Goal: Task Accomplishment & Management: Manage account settings

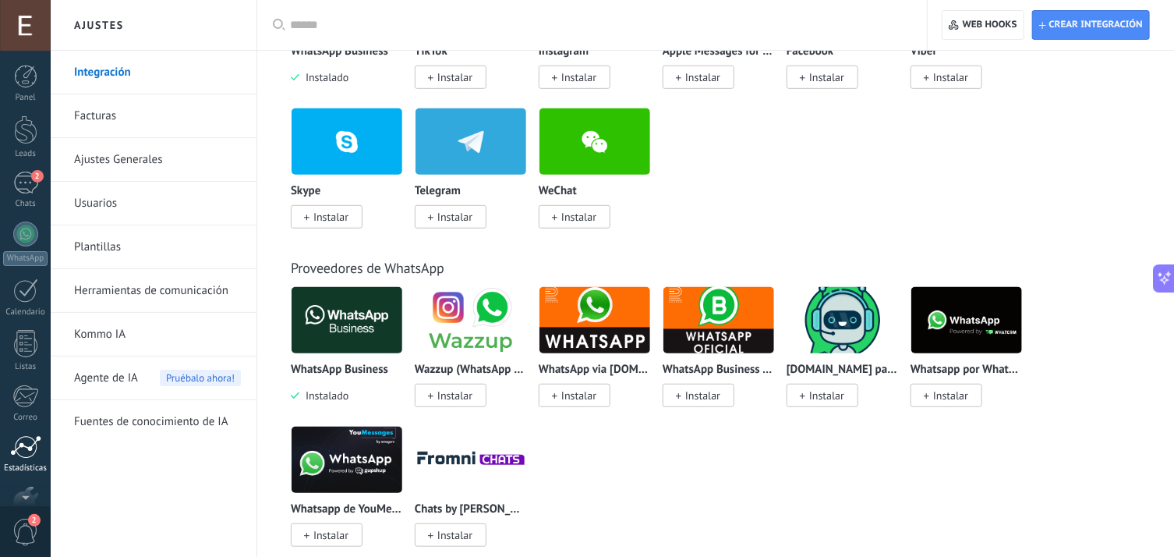
scroll to position [91, 0]
click at [7, 412] on link "Ajustes" at bounding box center [25, 416] width 51 height 42
drag, startPoint x: 7, startPoint y: 412, endPoint x: 26, endPoint y: 487, distance: 76.4
click at [26, 487] on div "Panel Leads 2 Chats WhatsApp Clientes" at bounding box center [25, 239] width 51 height 533
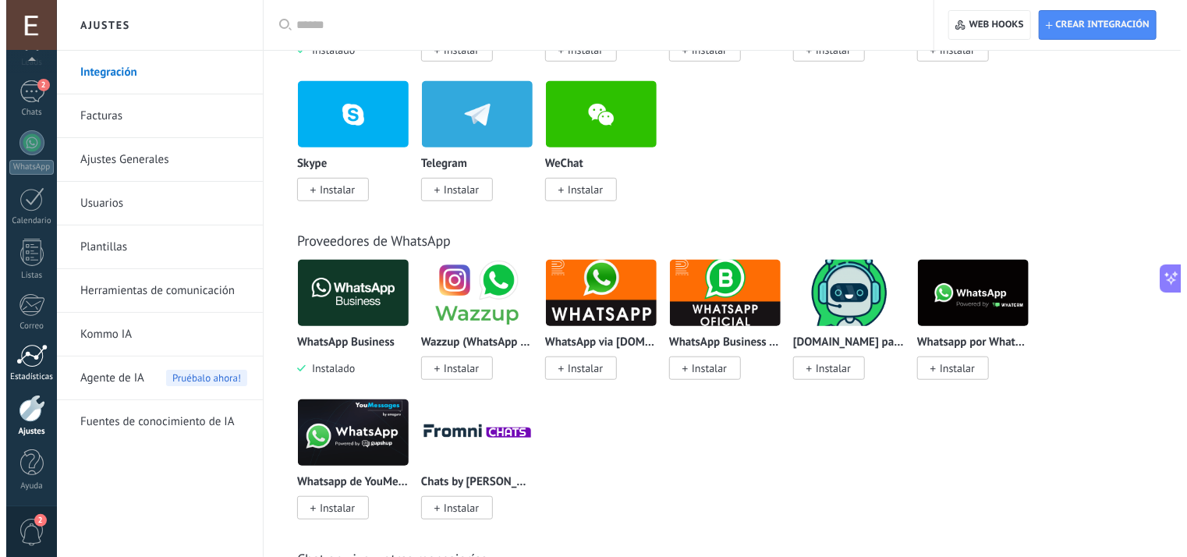
scroll to position [478, 0]
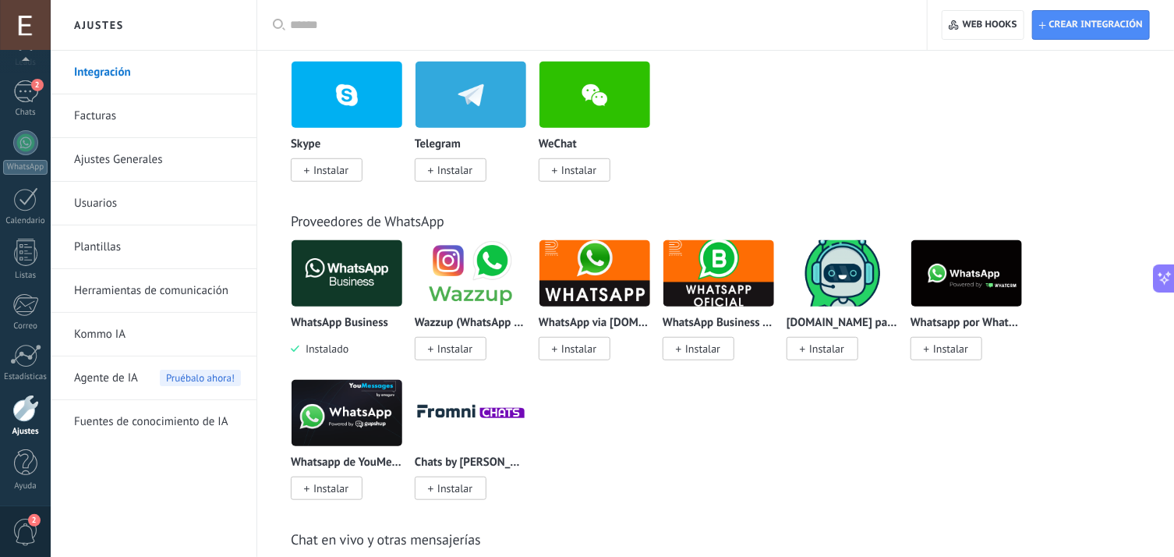
click at [27, 395] on div at bounding box center [25, 408] width 27 height 27
click at [28, 410] on div at bounding box center [25, 408] width 27 height 27
click at [358, 274] on img at bounding box center [347, 273] width 111 height 76
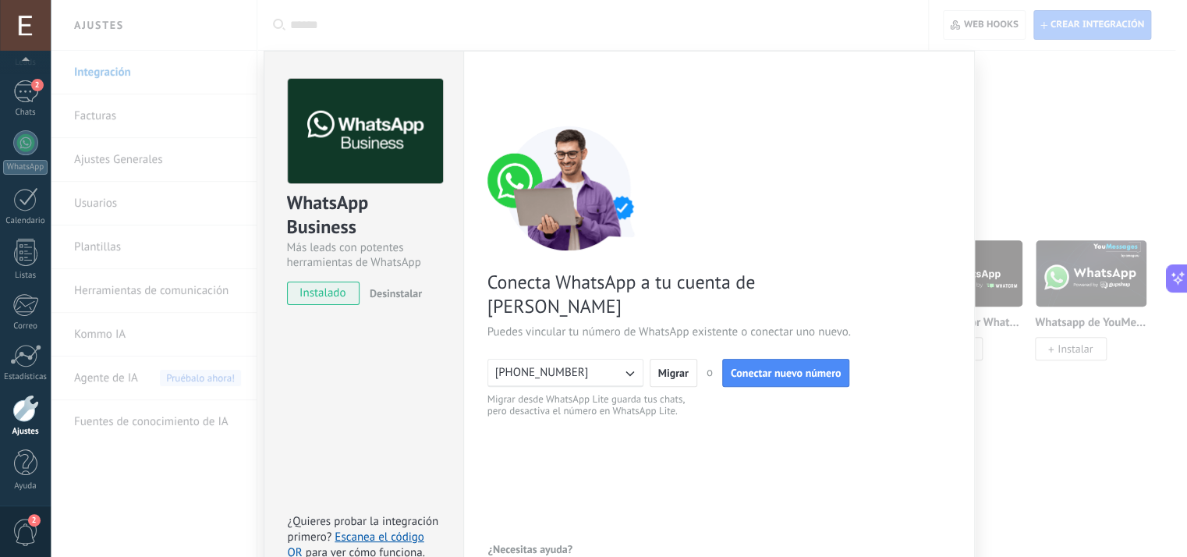
click at [581, 359] on button "[PHONE_NUMBER]" at bounding box center [565, 373] width 156 height 28
click at [678, 367] on span "Migrar" at bounding box center [673, 372] width 30 height 11
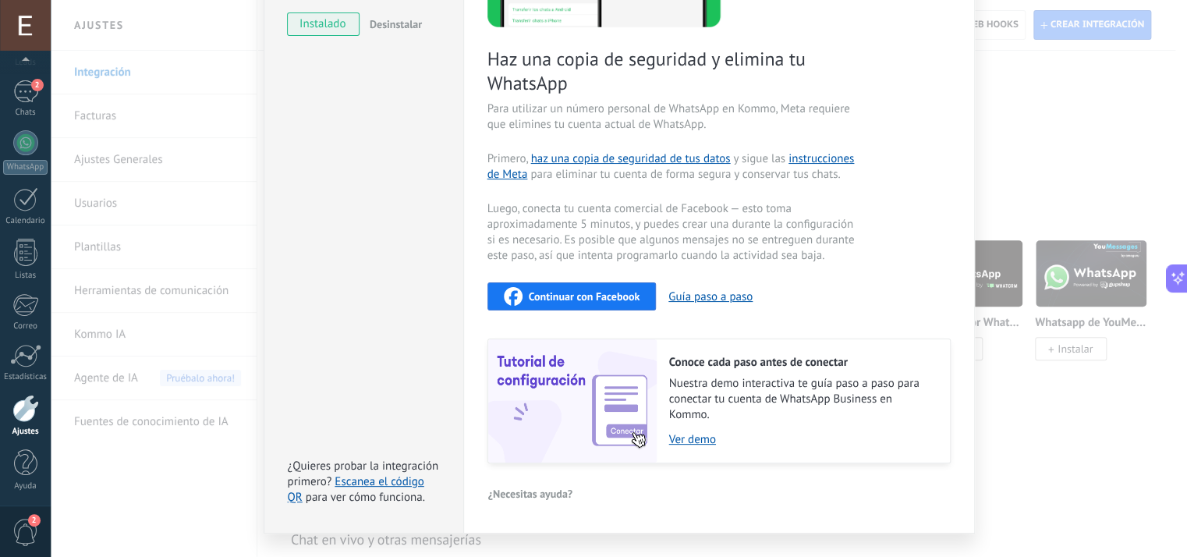
scroll to position [265, 0]
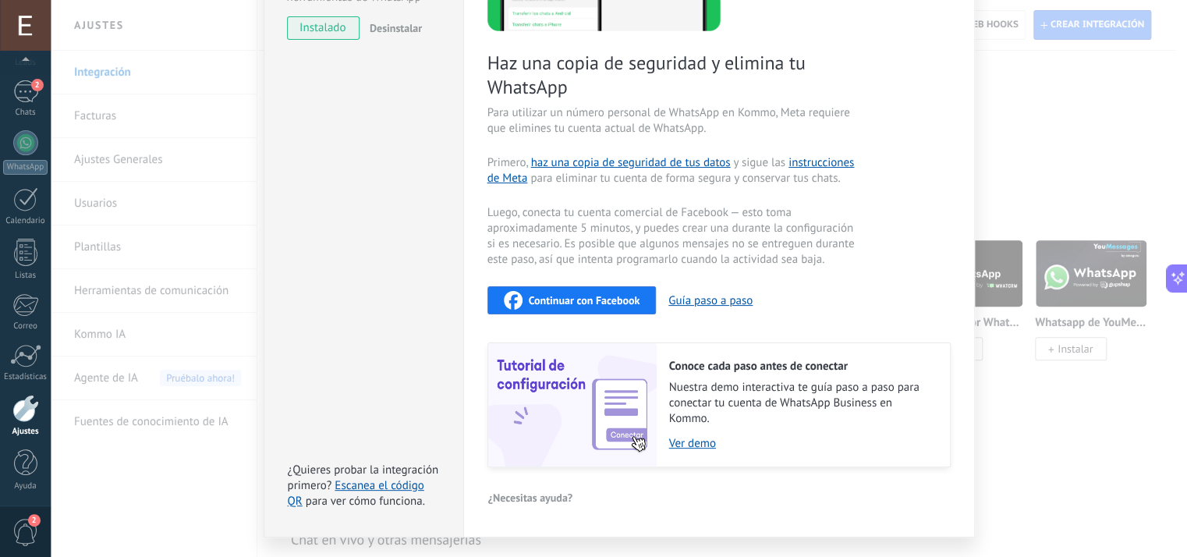
click at [547, 300] on span "Continuar con Facebook" at bounding box center [585, 300] width 112 height 11
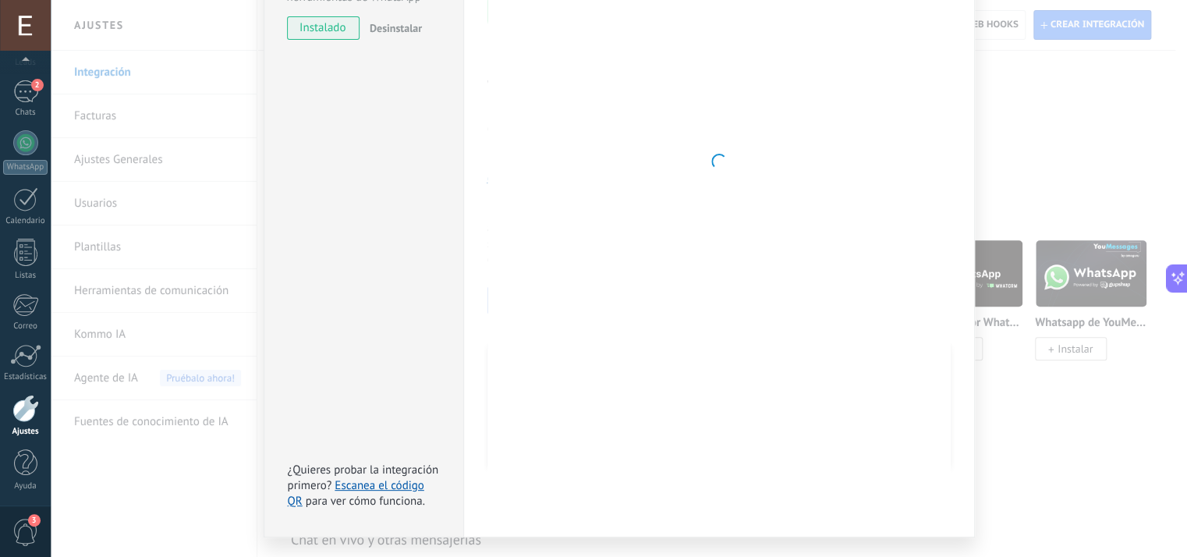
click at [1043, 204] on div "WhatsApp Business Más leads con potentes herramientas de WhatsApp instalado Des…" at bounding box center [619, 278] width 1136 height 557
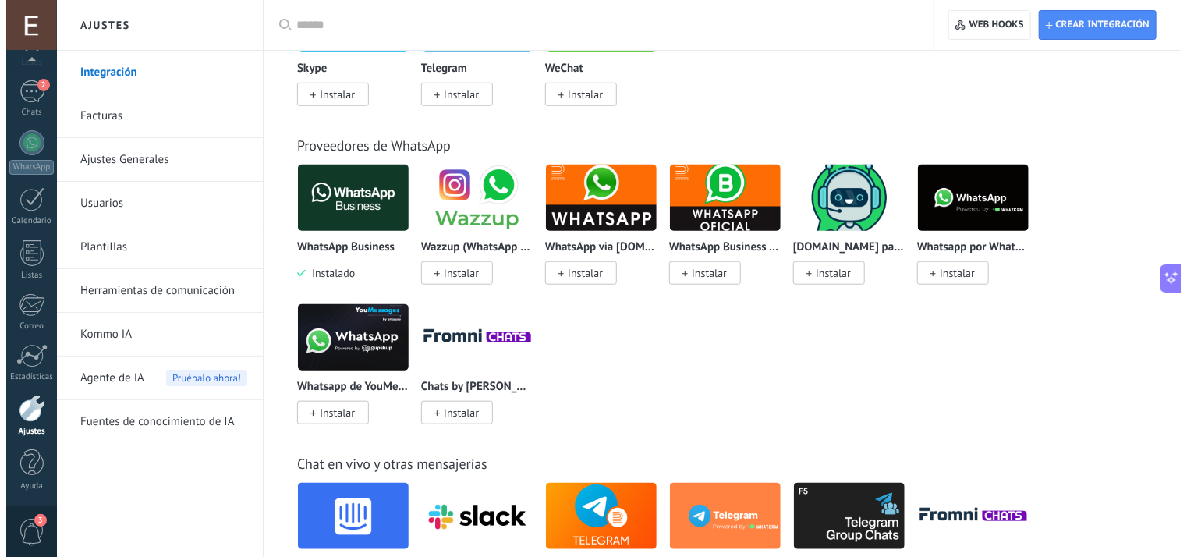
scroll to position [552, 0]
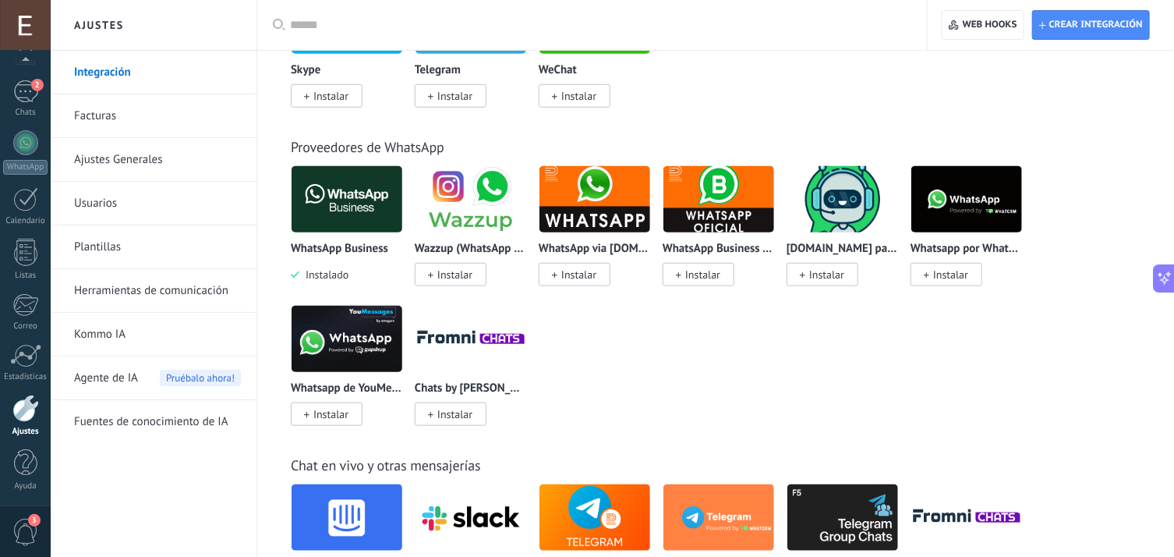
click at [338, 179] on img at bounding box center [347, 199] width 111 height 76
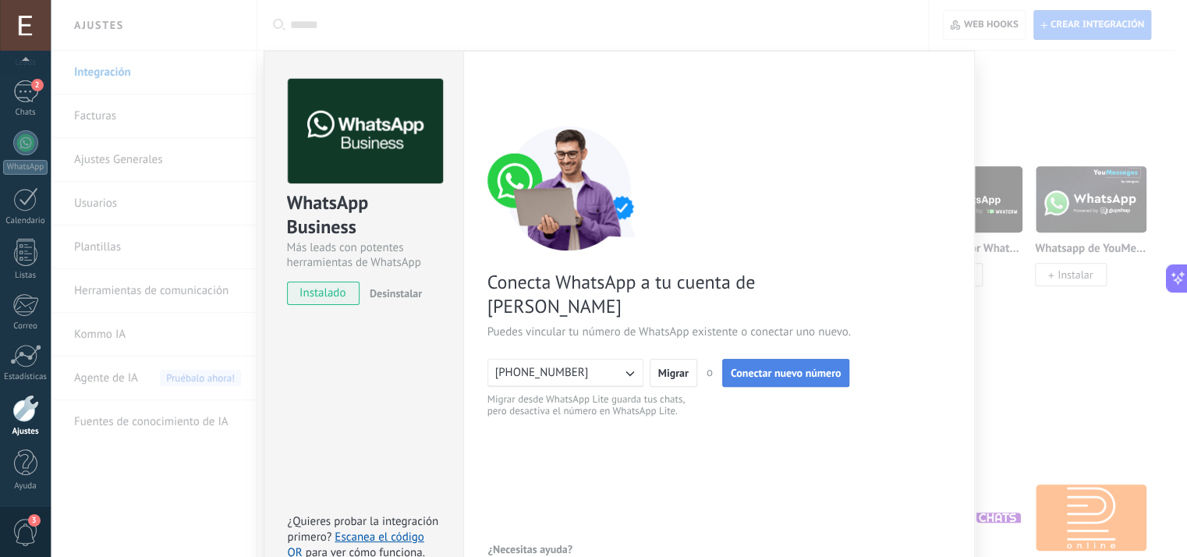
click at [758, 367] on span "Conectar nuevo número" at bounding box center [786, 372] width 111 height 11
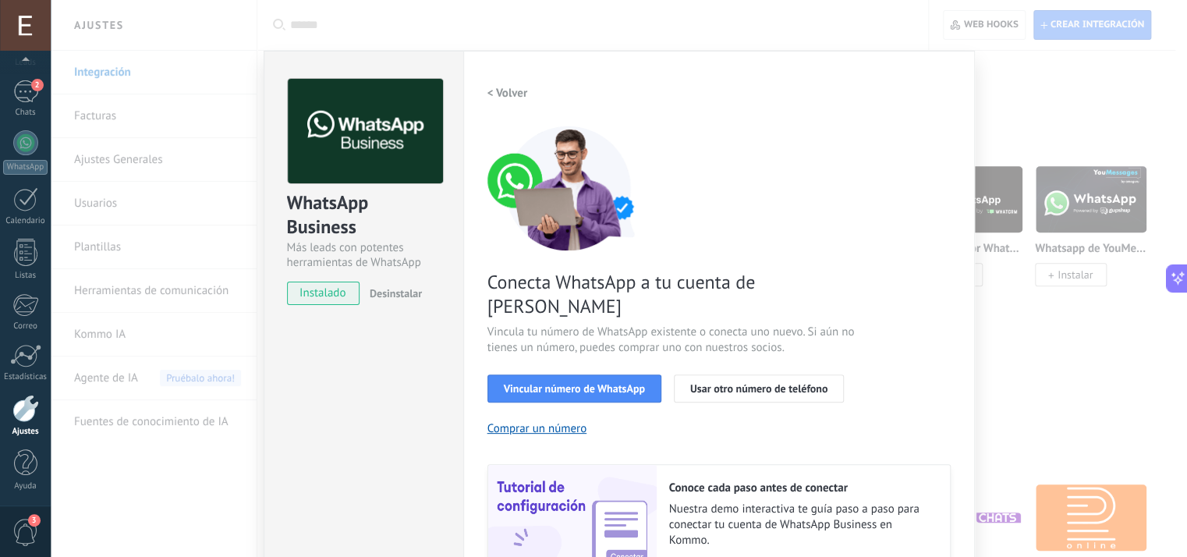
click at [494, 90] on h2 "< Volver" at bounding box center [507, 93] width 41 height 15
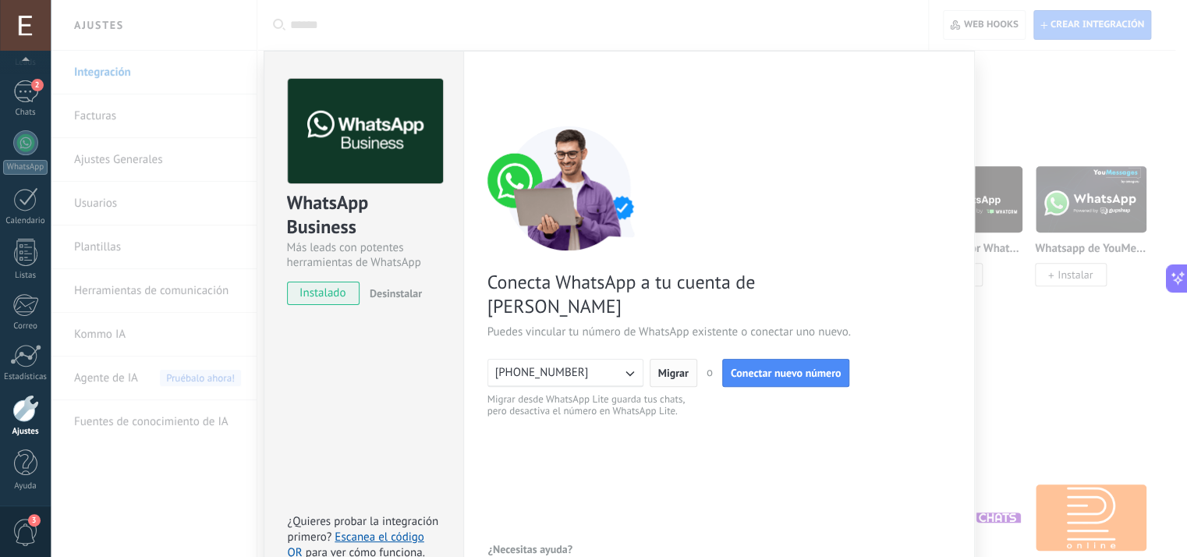
click at [671, 367] on span "Migrar" at bounding box center [673, 372] width 30 height 11
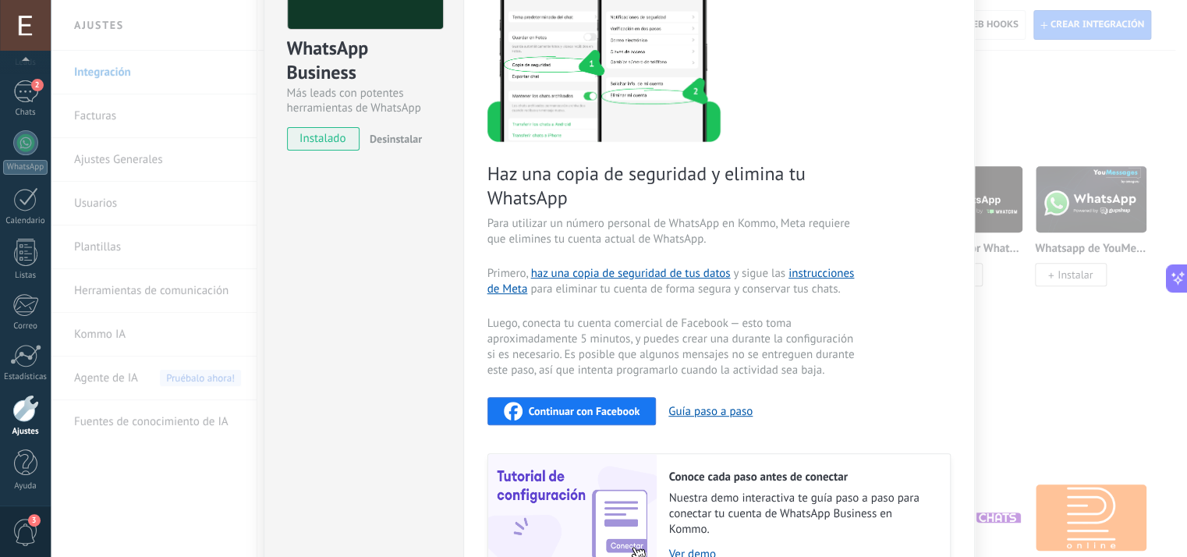
scroll to position [303, 0]
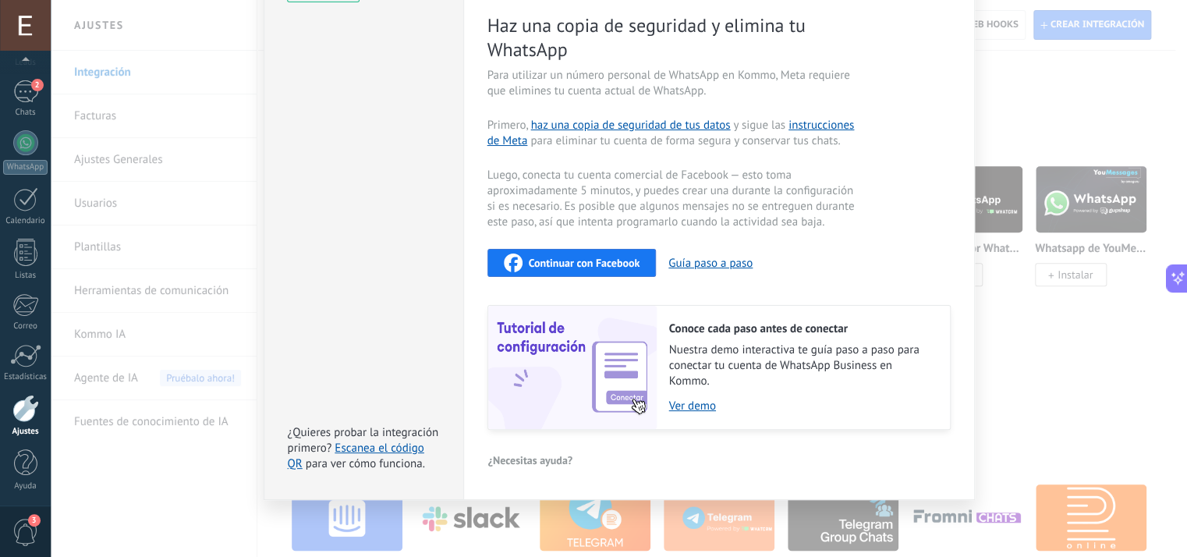
click at [584, 262] on span "Continuar con Facebook" at bounding box center [585, 262] width 112 height 11
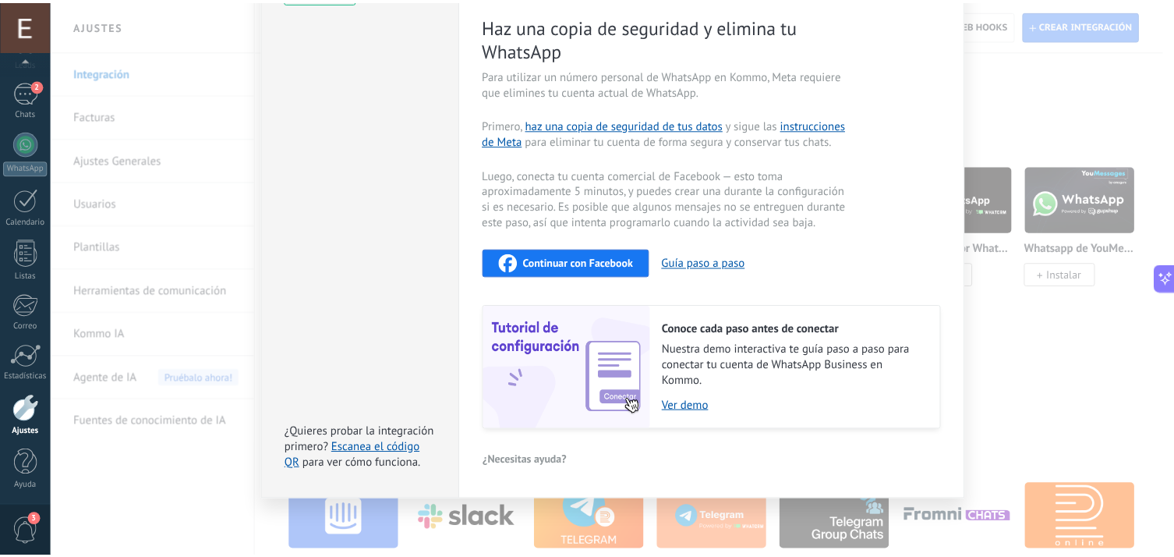
scroll to position [0, 0]
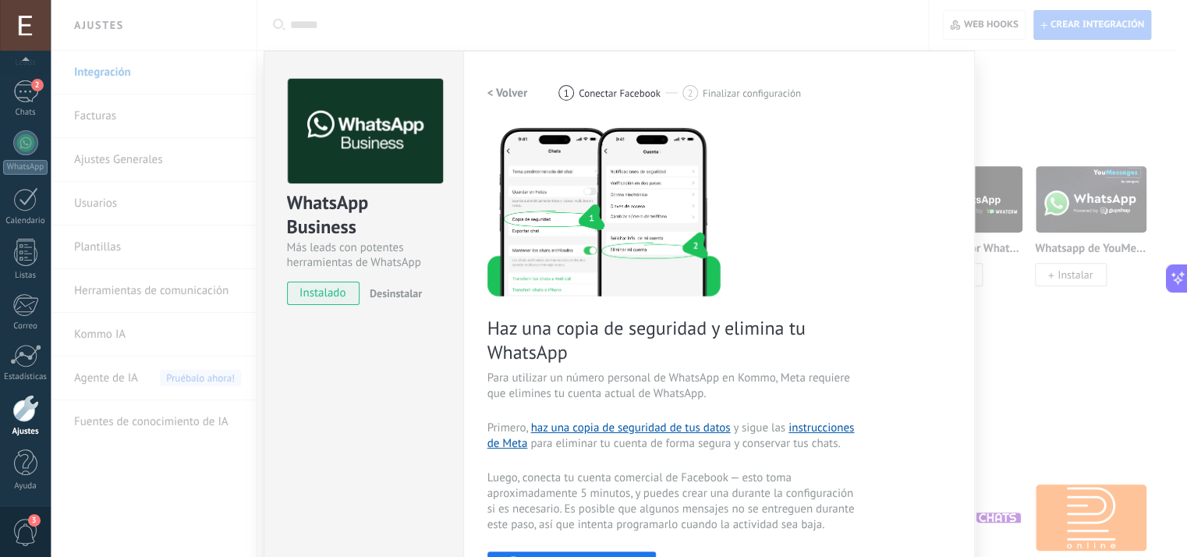
click at [992, 344] on div "WhatsApp Business Más leads con potentes herramientas de WhatsApp instalado Des…" at bounding box center [619, 278] width 1136 height 557
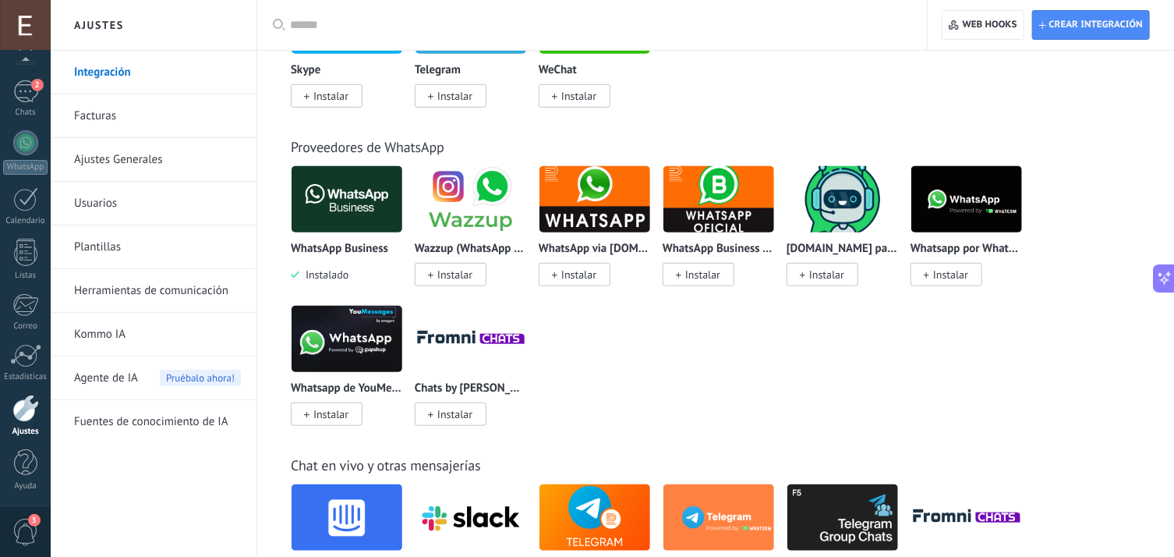
click at [375, 179] on img at bounding box center [347, 199] width 111 height 76
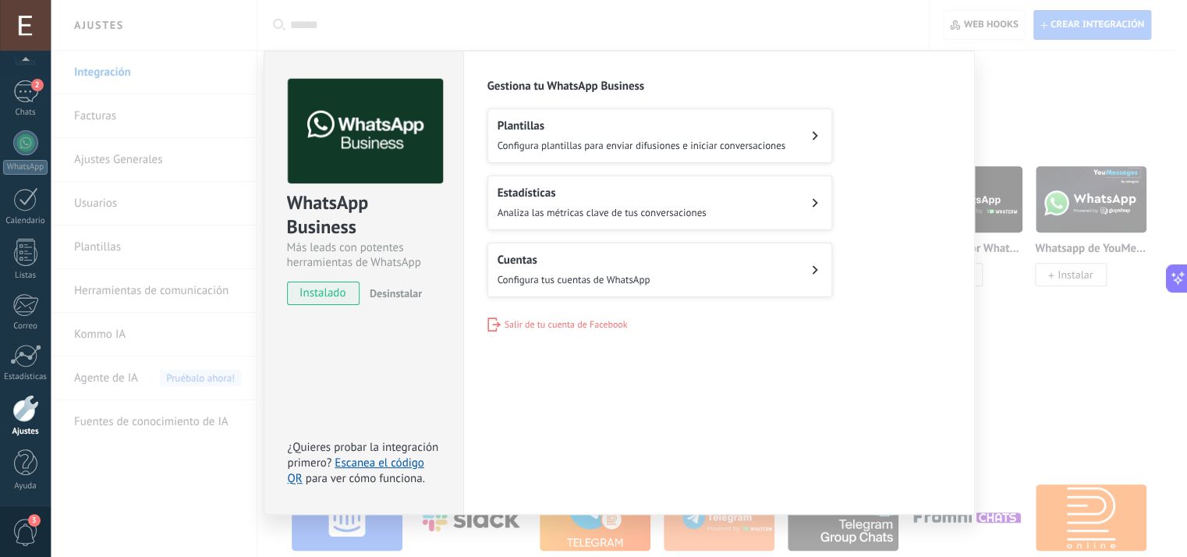
click at [1019, 295] on div "WhatsApp Business Más leads con potentes herramientas de WhatsApp instalado Des…" at bounding box center [619, 278] width 1136 height 557
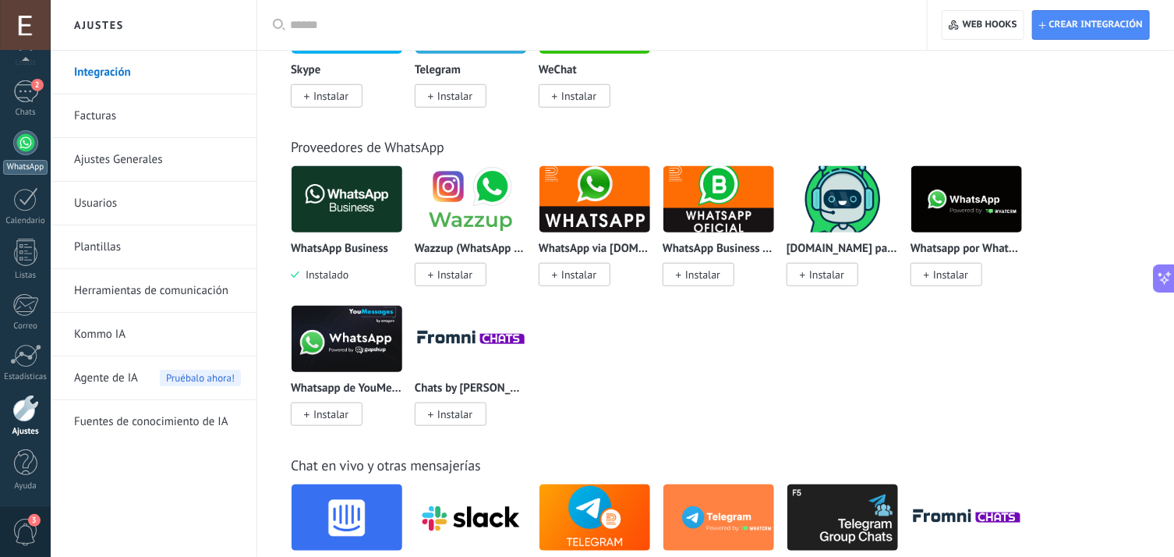
click at [5, 148] on link "WhatsApp" at bounding box center [25, 152] width 51 height 44
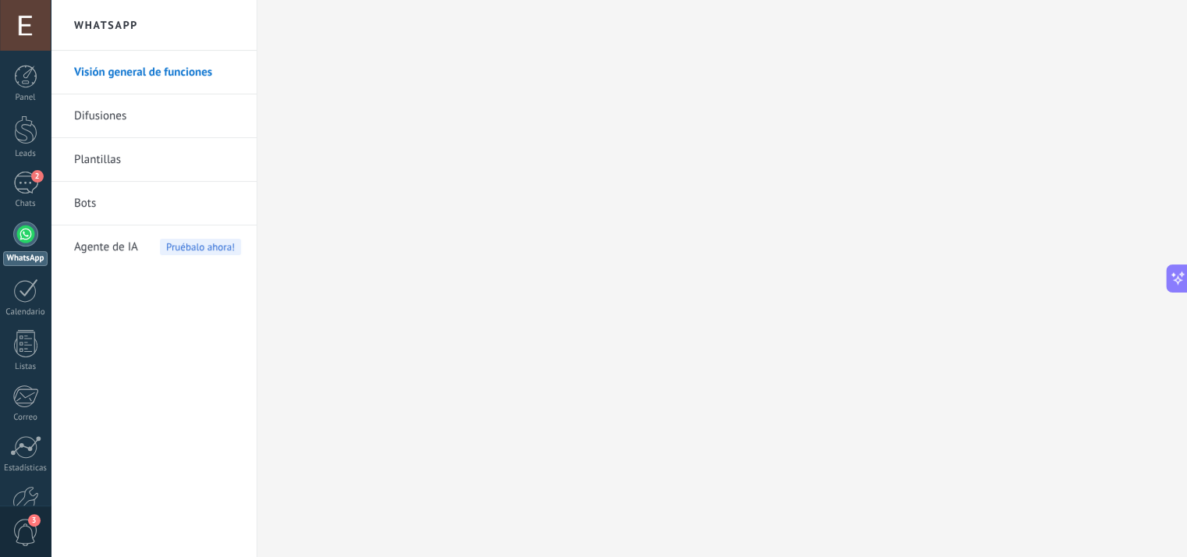
scroll to position [1368, 0]
click at [34, 178] on span "2" at bounding box center [37, 176] width 12 height 12
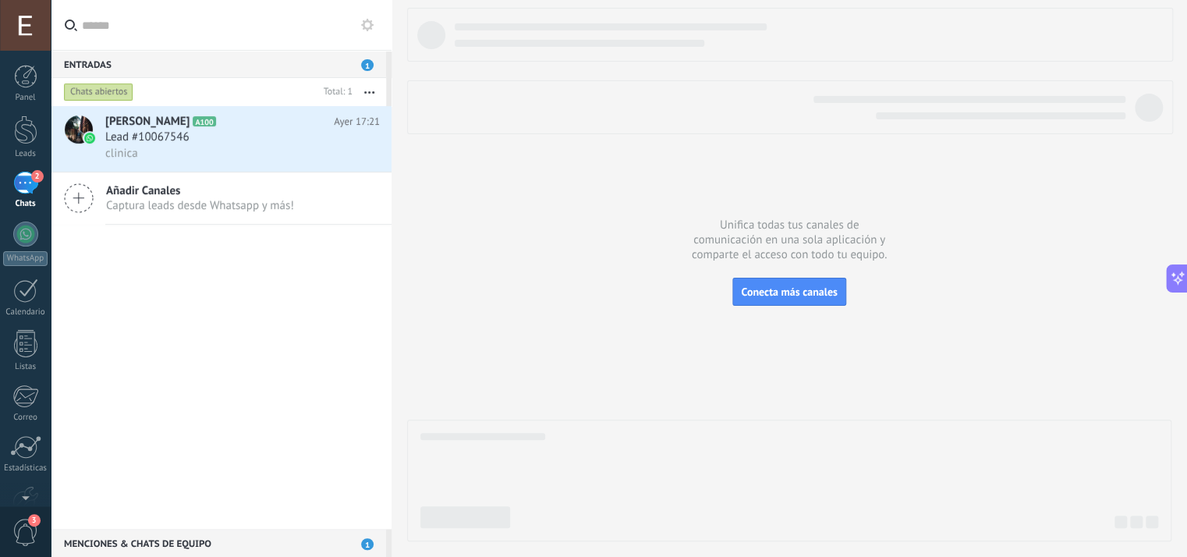
click at [217, 204] on span "Captura leads desde Whatsapp y más!" at bounding box center [200, 205] width 188 height 15
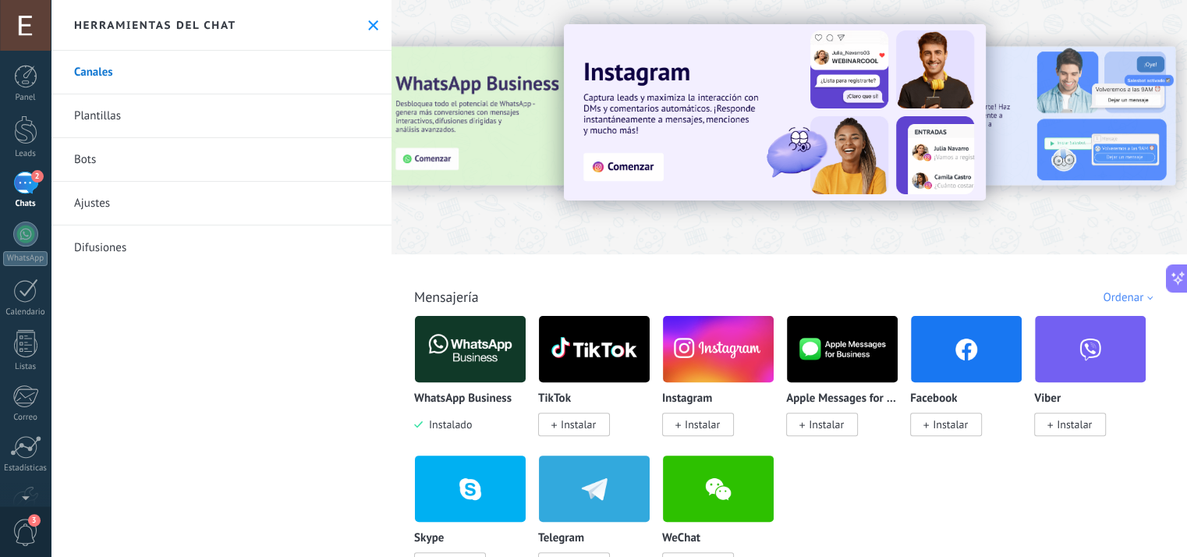
click at [472, 366] on img at bounding box center [470, 349] width 111 height 76
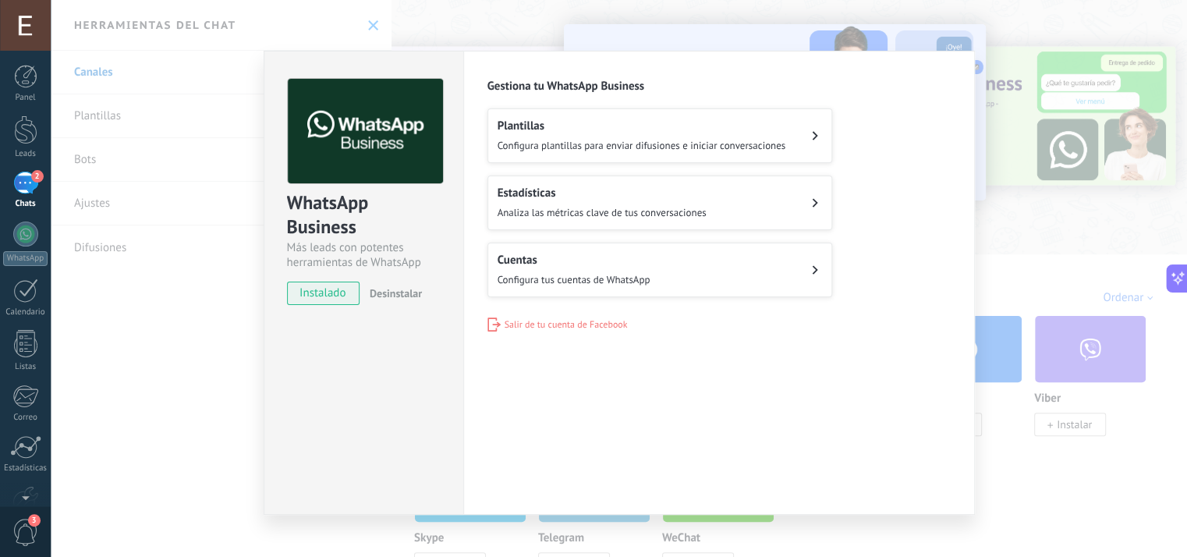
click at [742, 271] on button "Cuentas Configura tus cuentas de WhatsApp" at bounding box center [659, 270] width 345 height 55
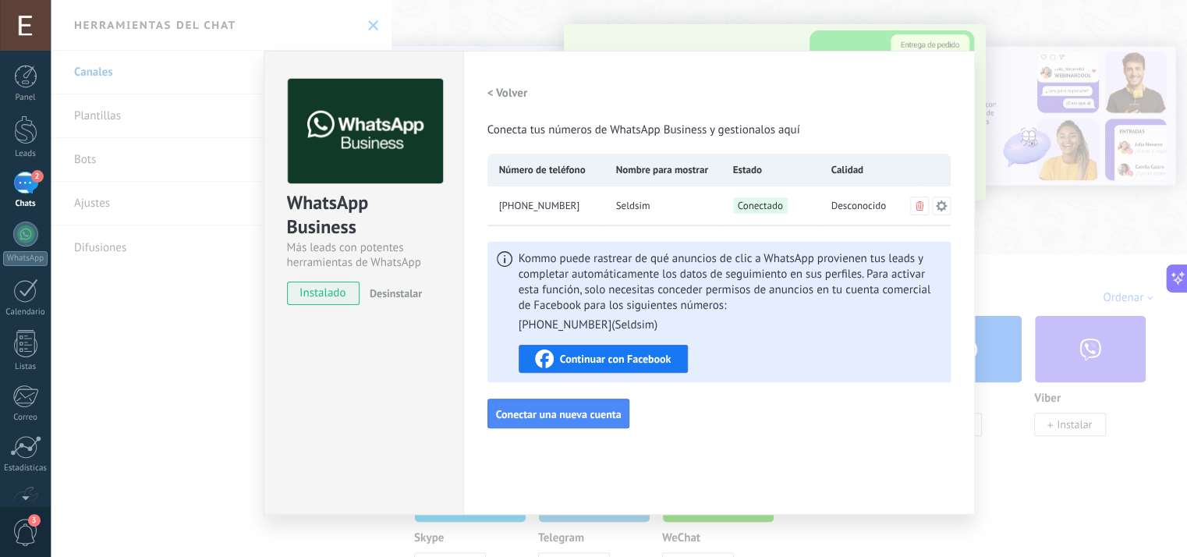
click at [667, 354] on span "Continuar con Facebook" at bounding box center [616, 358] width 112 height 11
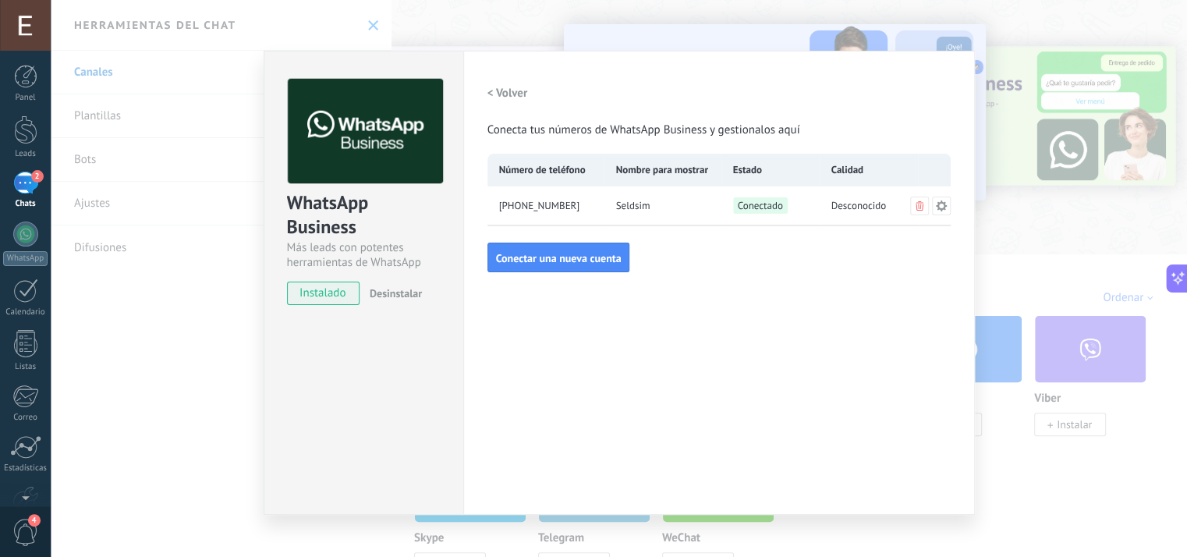
click at [940, 207] on icon at bounding box center [940, 205] width 11 height 11
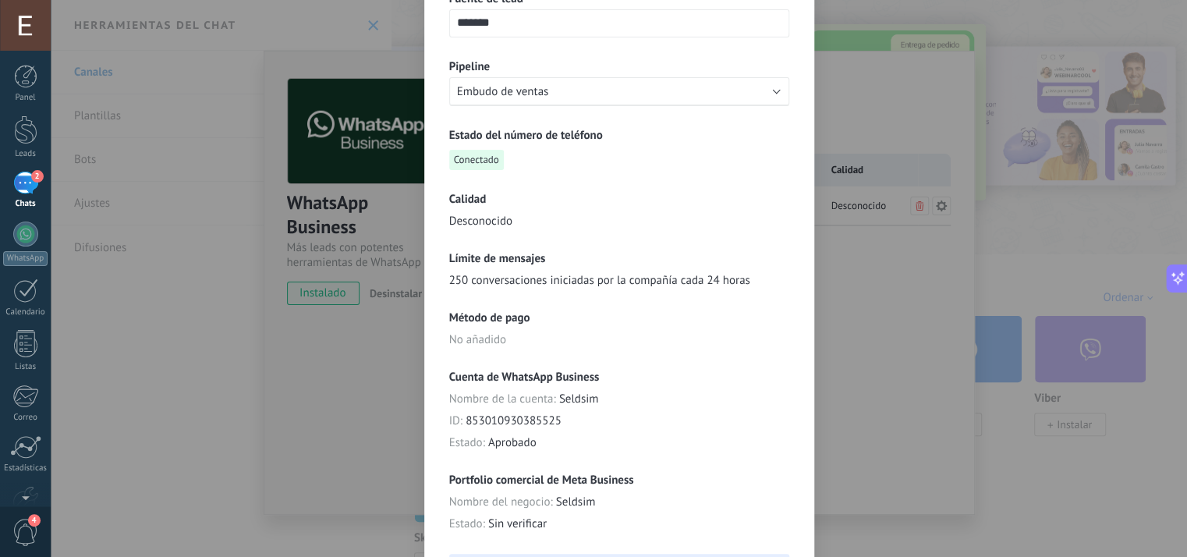
scroll to position [202, 0]
click at [855, 279] on div "**********" at bounding box center [619, 278] width 1136 height 557
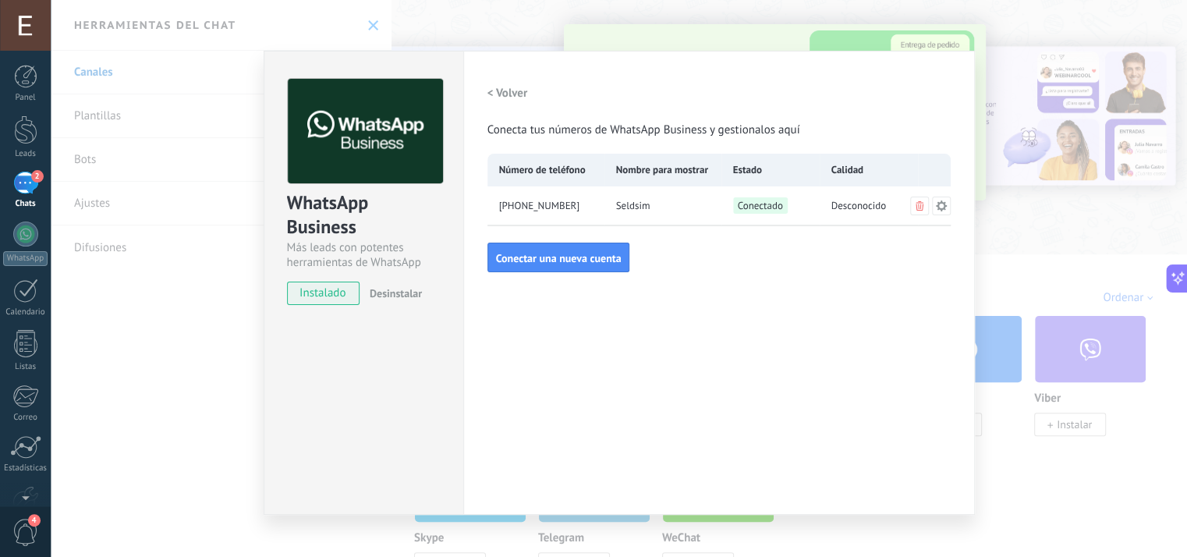
scroll to position [0, 0]
click at [1026, 147] on div "WhatsApp Business Más leads con potentes herramientas de WhatsApp instalado Des…" at bounding box center [619, 278] width 1136 height 557
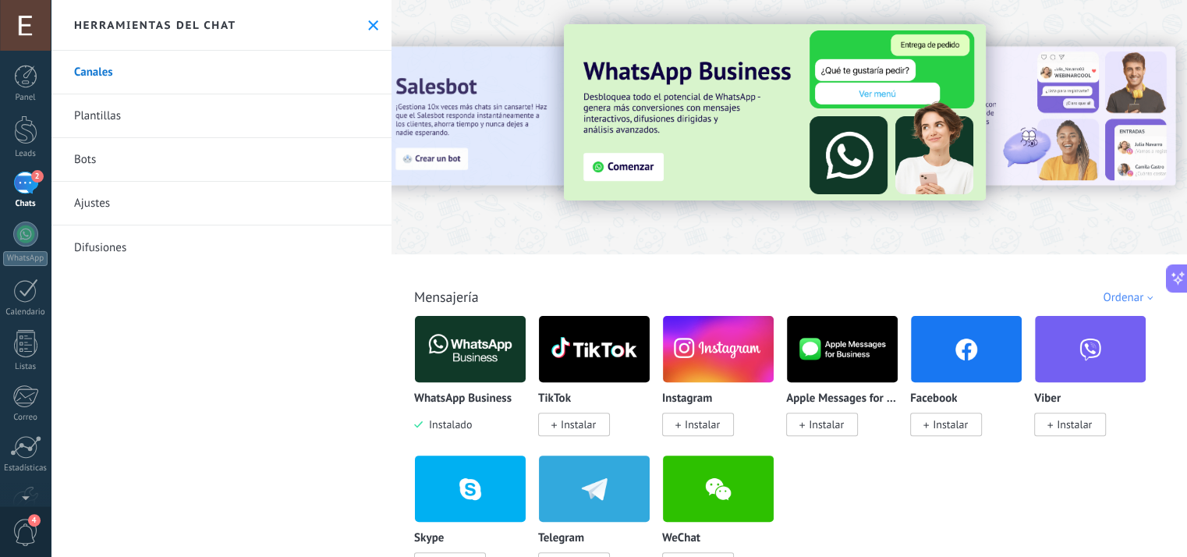
click at [142, 77] on link "Canales" at bounding box center [221, 73] width 341 height 44
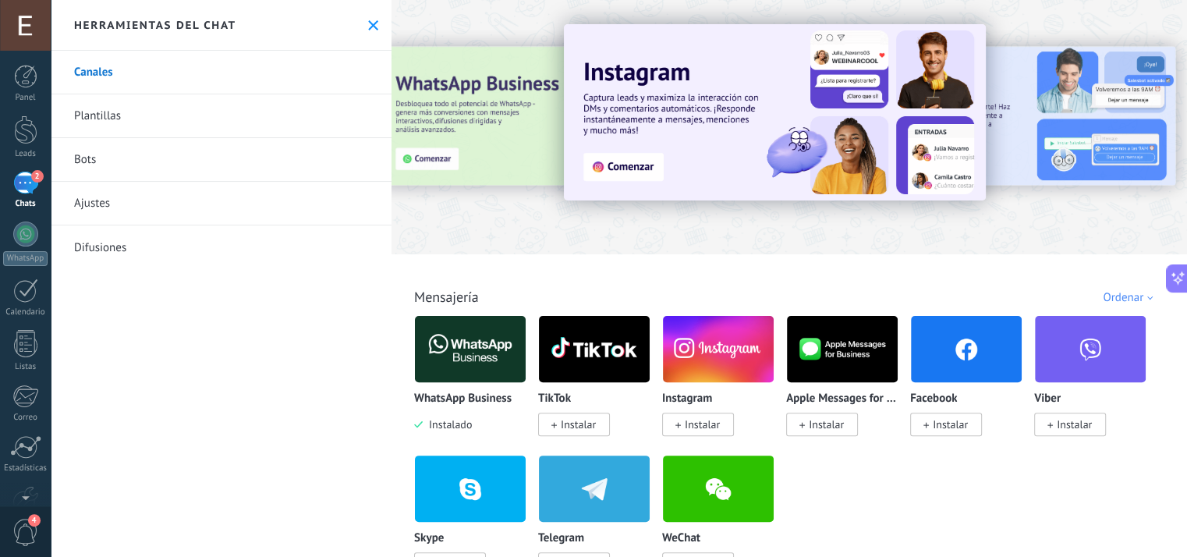
click at [470, 228] on div at bounding box center [788, 123] width 795 height 224
click at [368, 26] on icon at bounding box center [373, 25] width 10 height 10
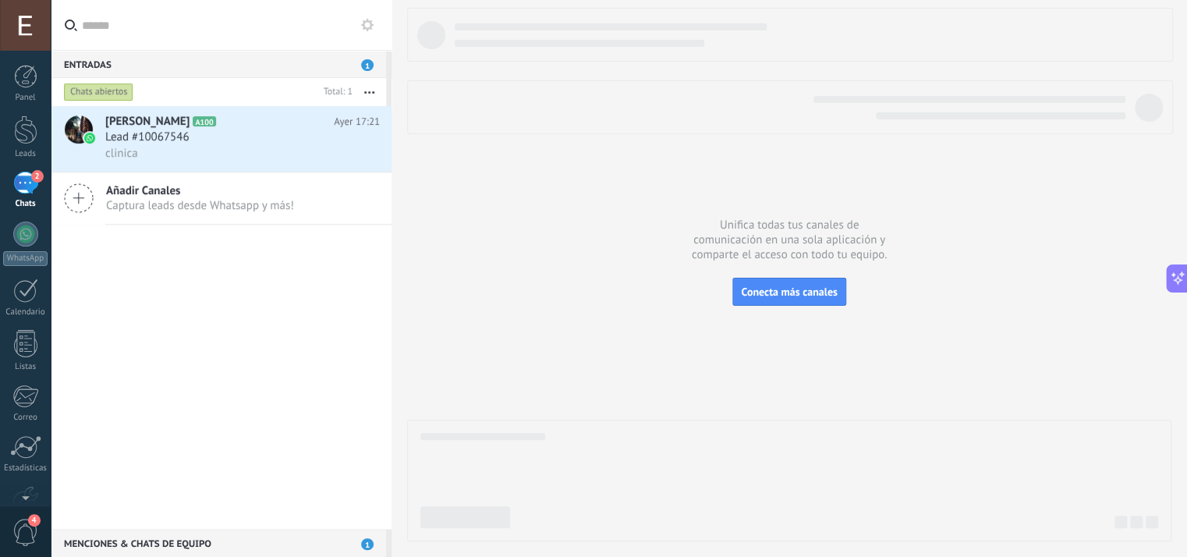
click at [211, 269] on div "Emilian Simon A100 Ayer 17:21 Lead #10067546 clinica Añadir Canales Captura lea…" at bounding box center [221, 317] width 341 height 423
click at [363, 65] on span "1" at bounding box center [367, 65] width 12 height 12
click at [770, 296] on span "Conecta más canales" at bounding box center [789, 292] width 96 height 14
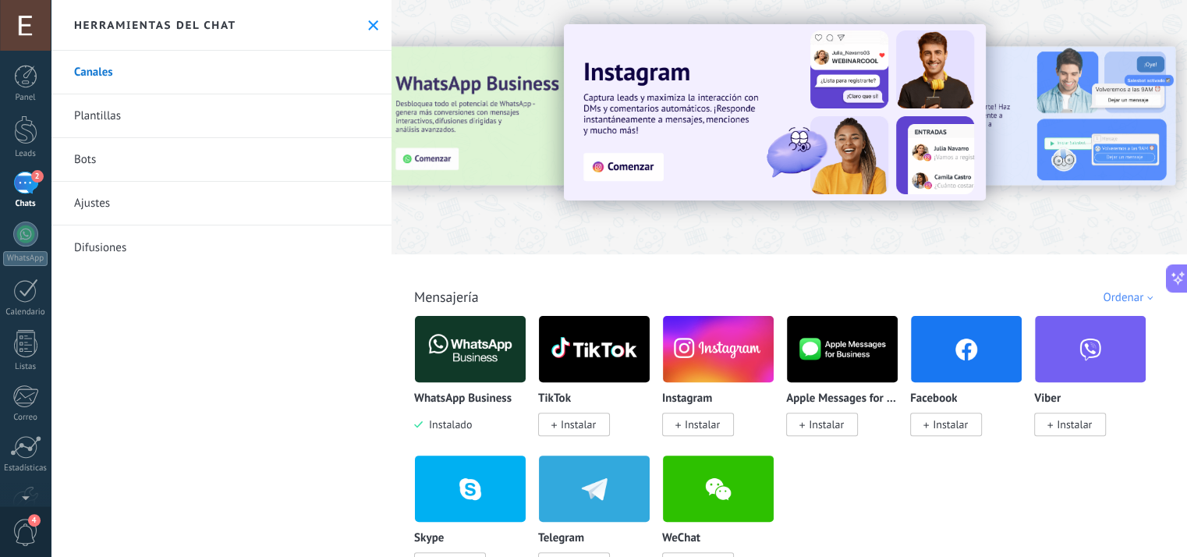
click at [471, 319] on img at bounding box center [470, 349] width 111 height 76
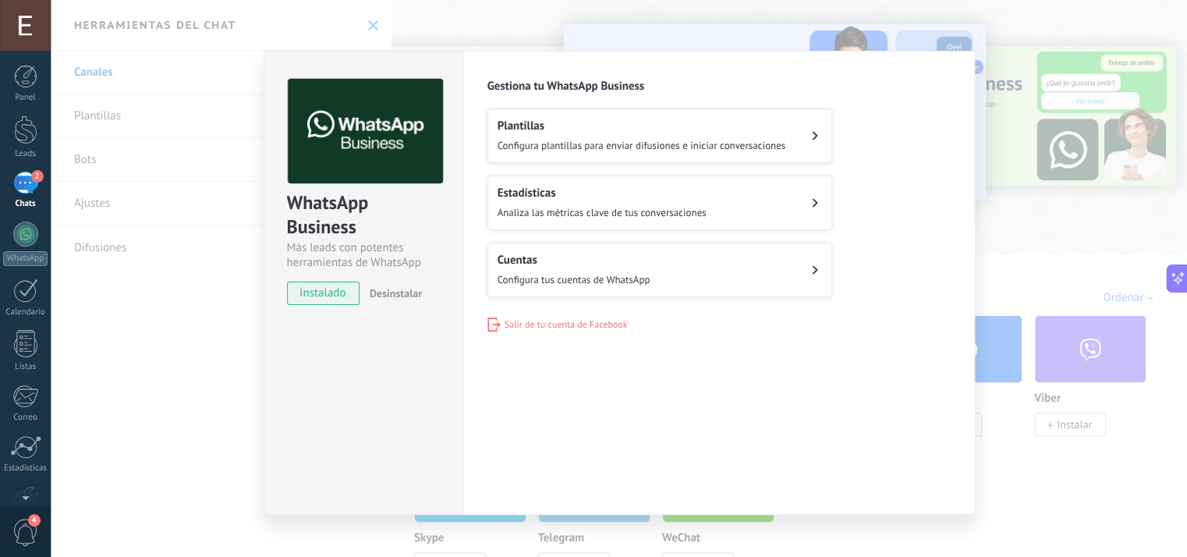
click at [721, 269] on button "Cuentas Configura tus cuentas de WhatsApp" at bounding box center [659, 270] width 345 height 55
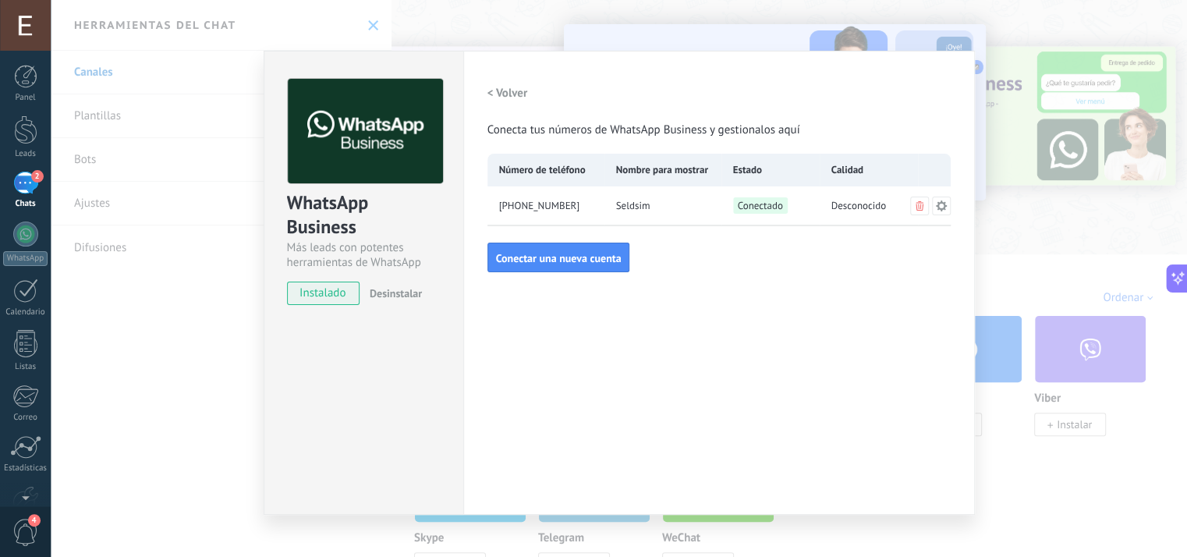
click at [547, 205] on span "+34 624 13 90 55" at bounding box center [539, 206] width 81 height 16
click at [1087, 366] on div "WhatsApp Business Más leads con potentes herramientas de WhatsApp instalado Des…" at bounding box center [619, 278] width 1136 height 557
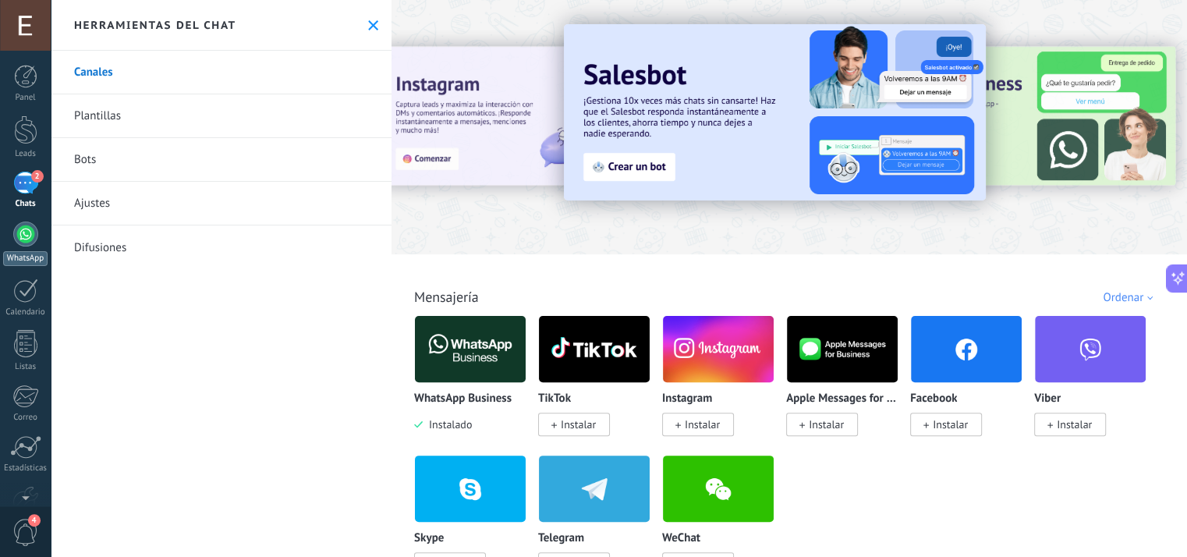
click at [21, 229] on div at bounding box center [25, 233] width 25 height 25
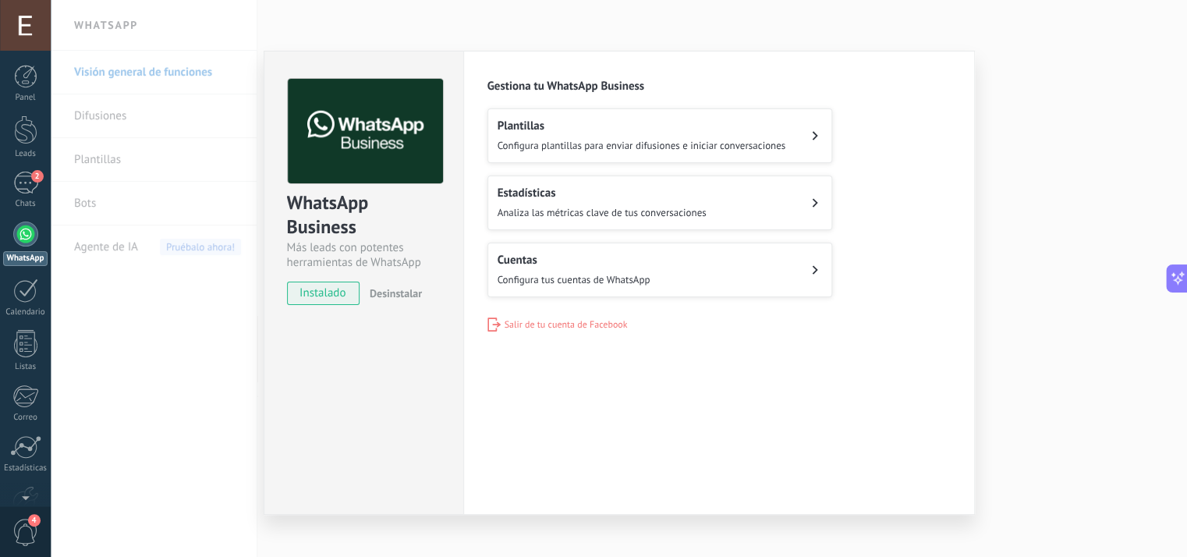
click at [638, 270] on div "Cuentas Configura tus cuentas de WhatsApp" at bounding box center [573, 270] width 153 height 34
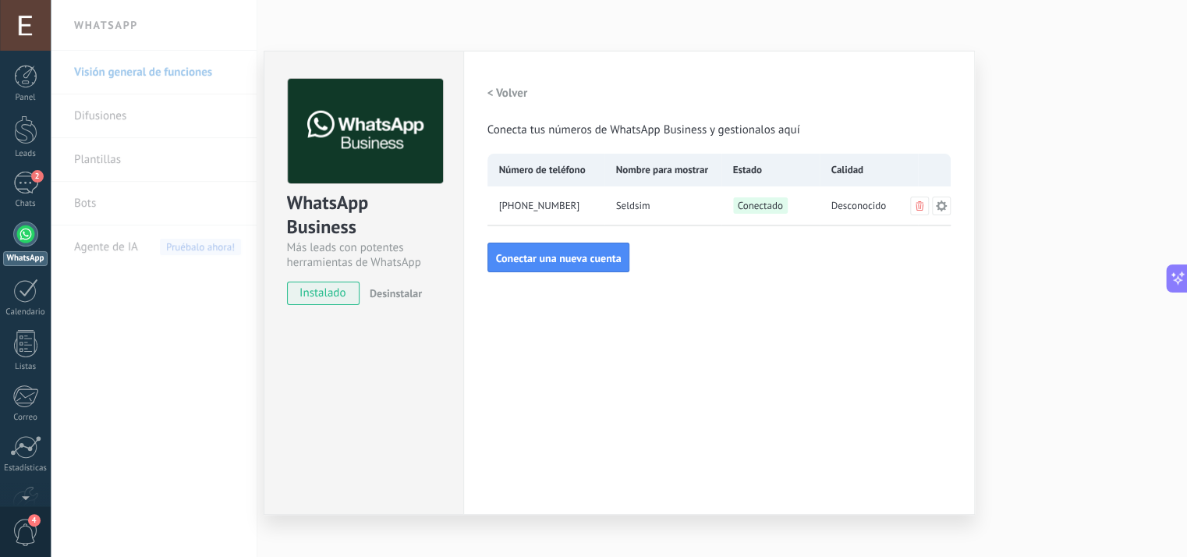
click at [555, 198] on span "+34 624 13 90 55" at bounding box center [539, 206] width 81 height 16
click at [487, 86] on h2 "< Volver" at bounding box center [507, 93] width 41 height 15
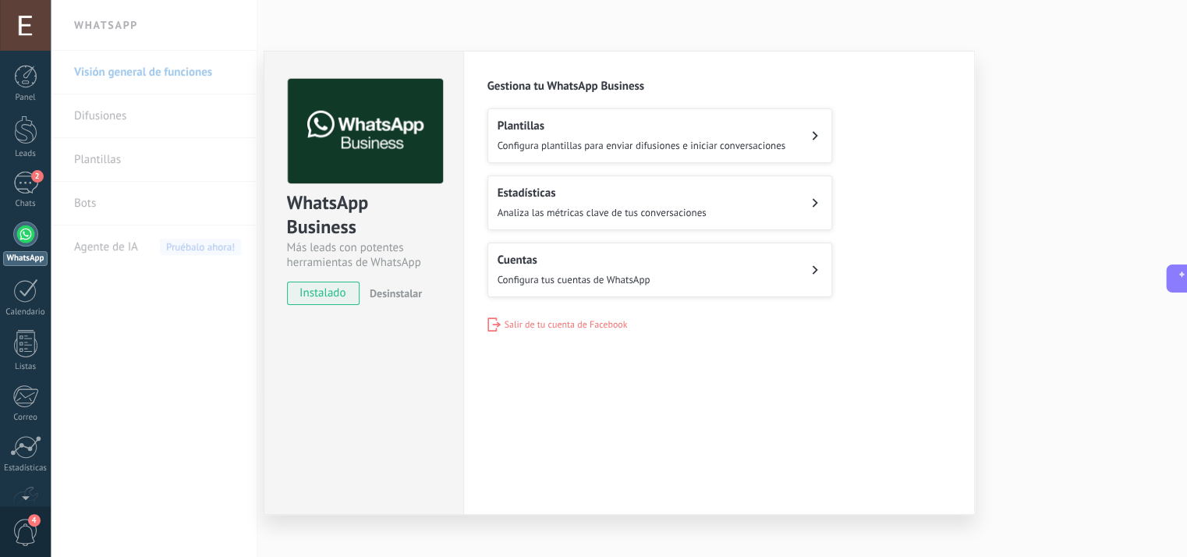
click at [472, 38] on div "WhatsApp Business Más leads con potentes herramientas de WhatsApp instalado Des…" at bounding box center [619, 278] width 1136 height 557
click at [581, 125] on h2 "Plantillas" at bounding box center [641, 126] width 289 height 15
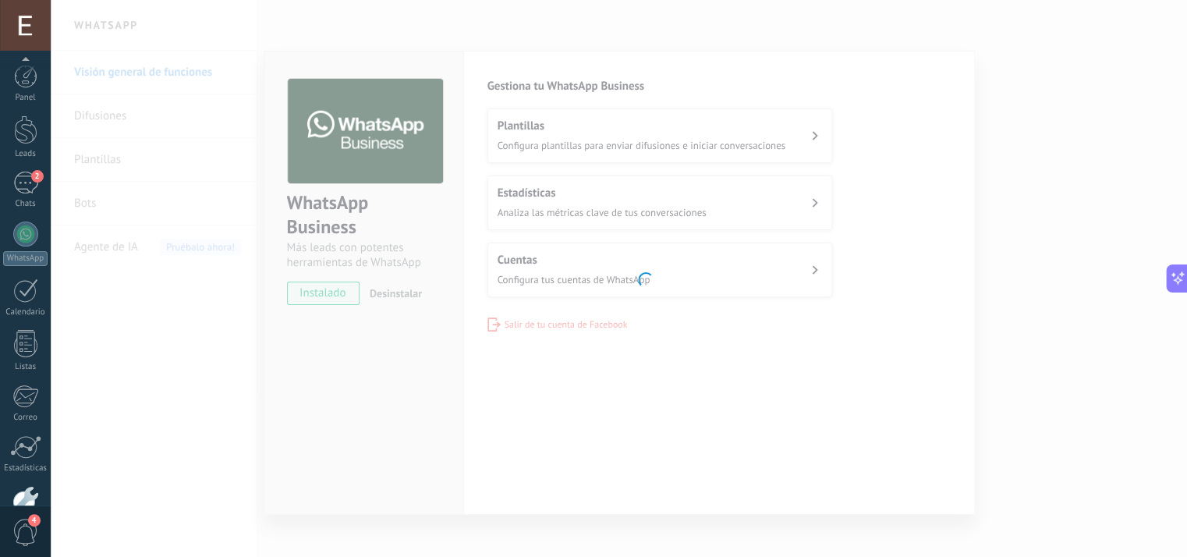
scroll to position [91, 0]
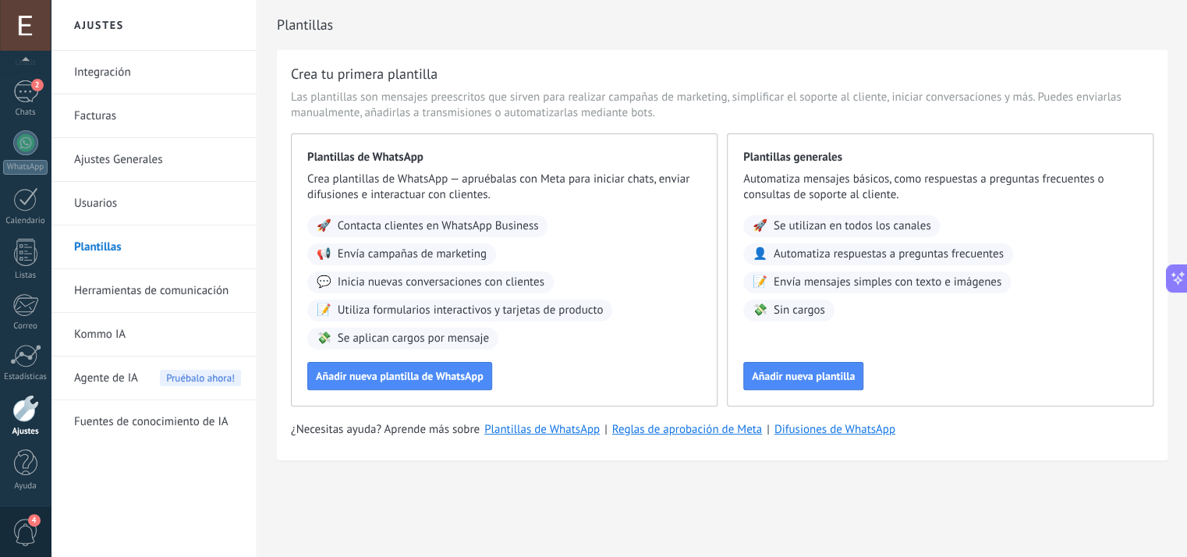
click at [126, 77] on link "Integración" at bounding box center [157, 73] width 167 height 44
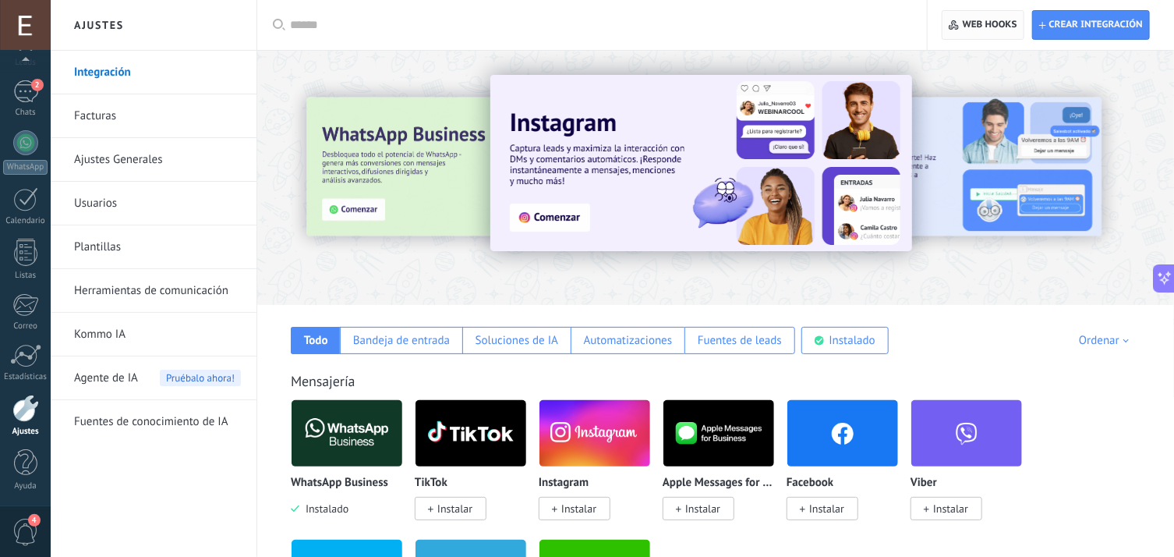
click at [995, 19] on span "Web hooks 0" at bounding box center [990, 25] width 55 height 12
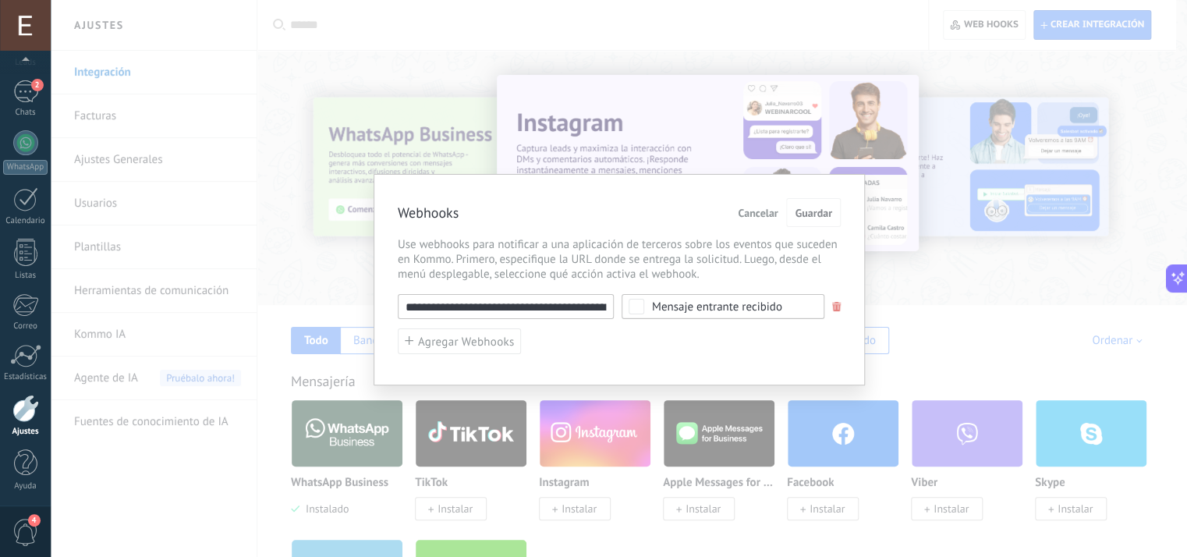
click at [549, 309] on input "**********" at bounding box center [506, 306] width 216 height 25
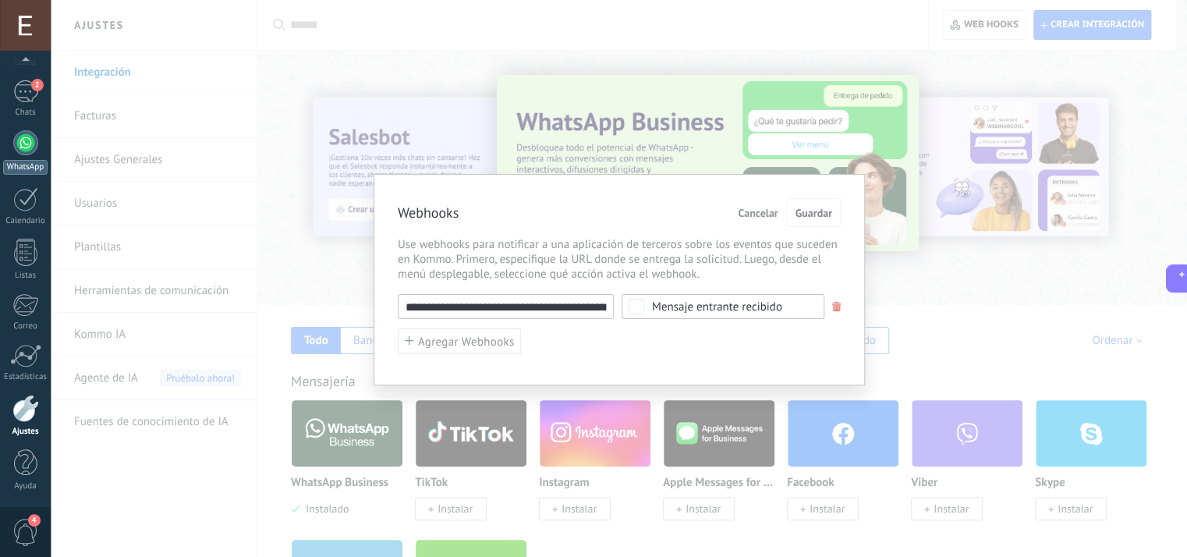
click at [12, 156] on link "WhatsApp" at bounding box center [25, 152] width 51 height 44
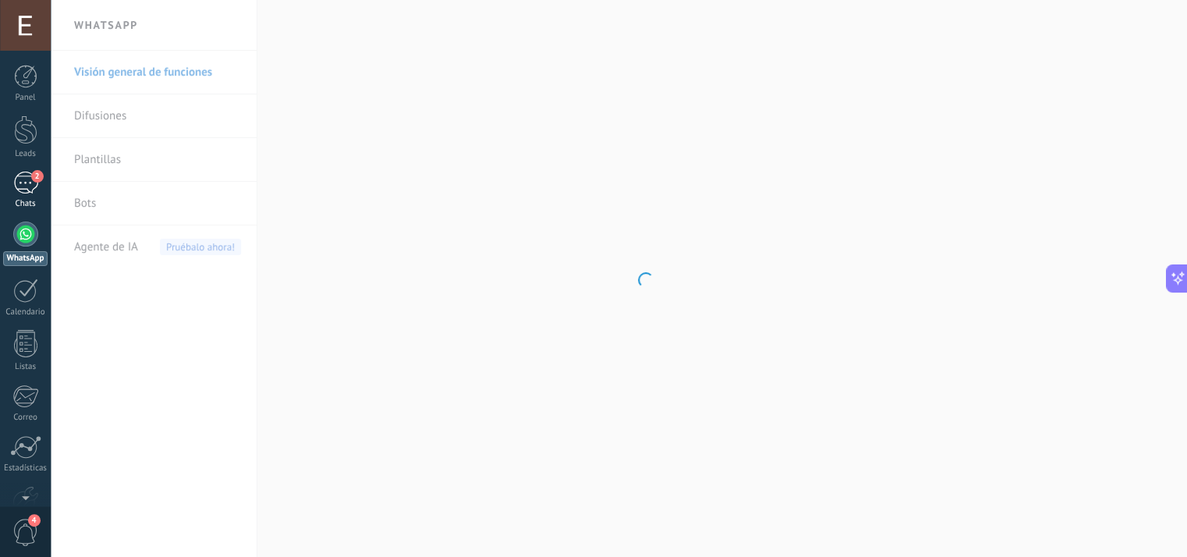
click at [21, 175] on div "2" at bounding box center [25, 183] width 25 height 23
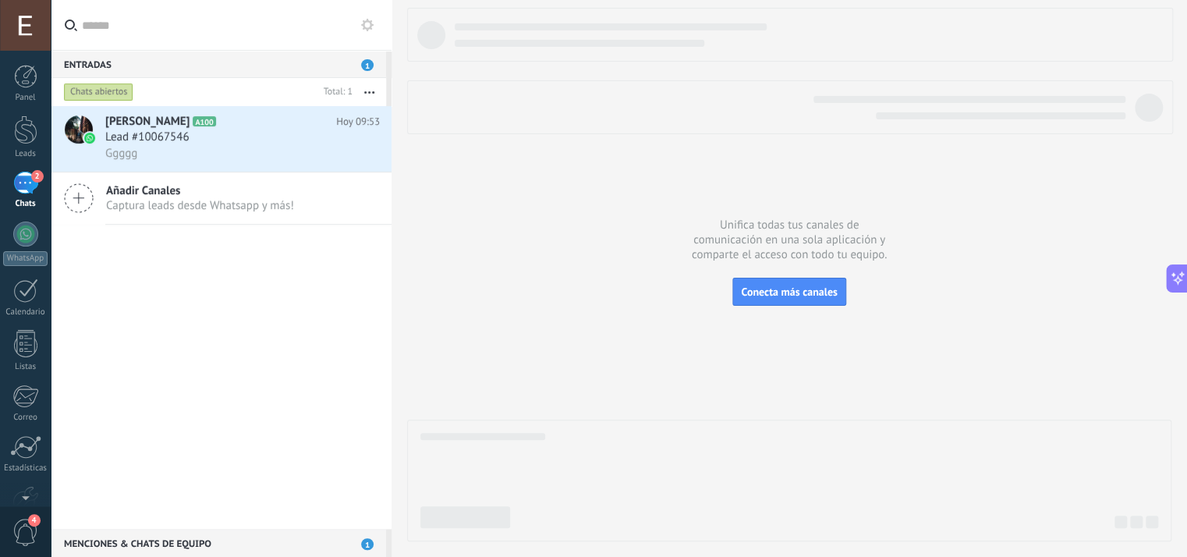
click at [218, 60] on div "Entradas 1" at bounding box center [218, 64] width 335 height 28
click at [231, 90] on div "Chats abiertos" at bounding box center [189, 92] width 257 height 28
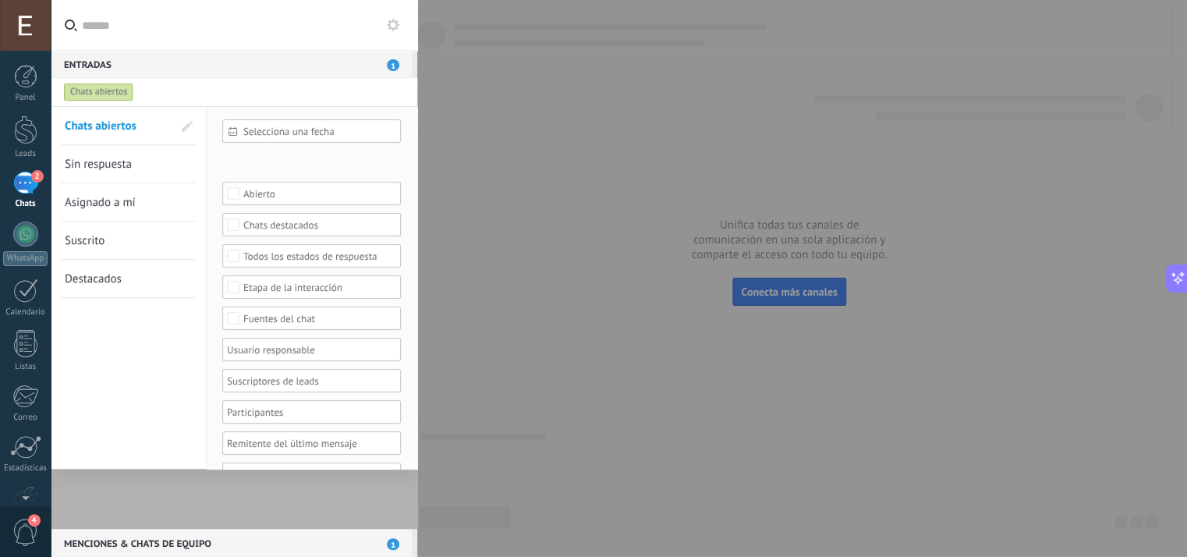
click at [487, 241] on div at bounding box center [593, 278] width 1187 height 557
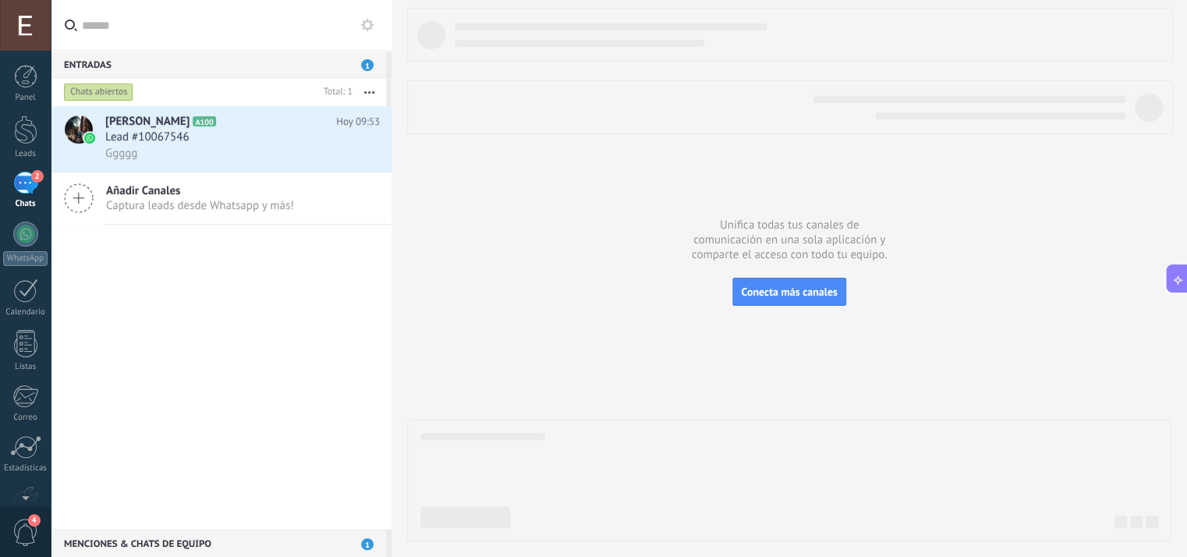
click at [100, 88] on div "Chats abiertos" at bounding box center [98, 92] width 69 height 19
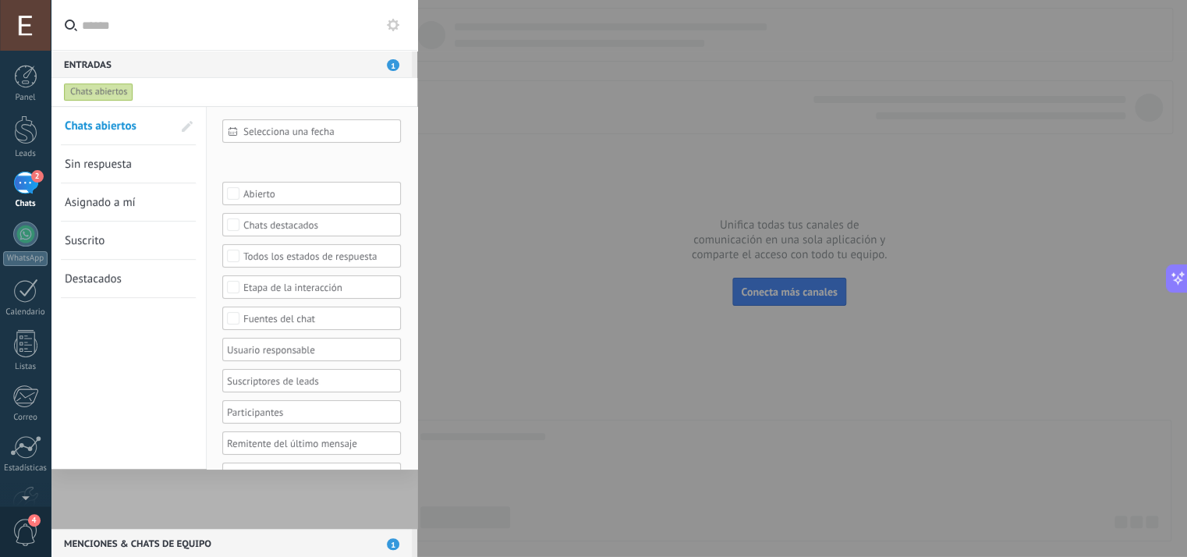
click at [471, 168] on div at bounding box center [593, 278] width 1187 height 557
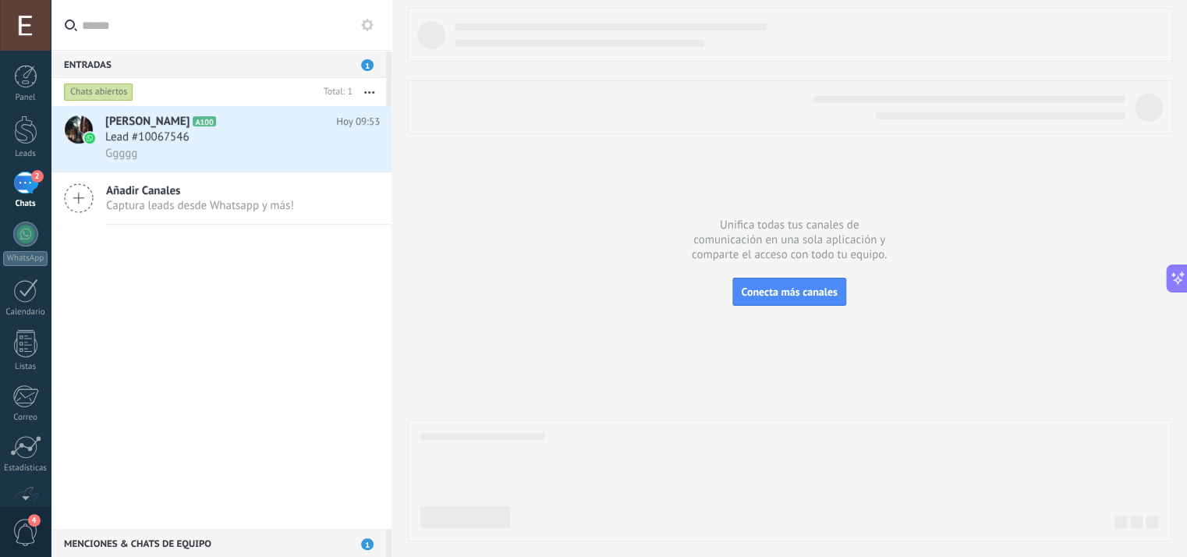
click at [109, 279] on div "Emilian Simon A100 Hoy 09:53 Lead #10067546 Ggggg Añadir Canales Captura leads …" at bounding box center [221, 317] width 341 height 423
click at [232, 126] on h2 "Emilian Simon A100" at bounding box center [220, 122] width 231 height 16
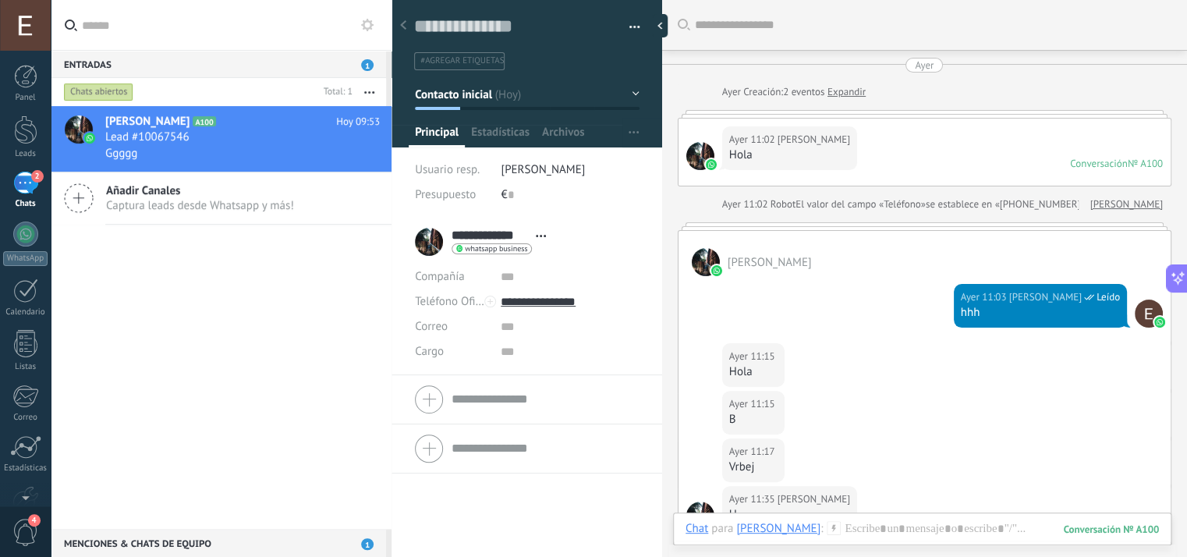
scroll to position [561, 0]
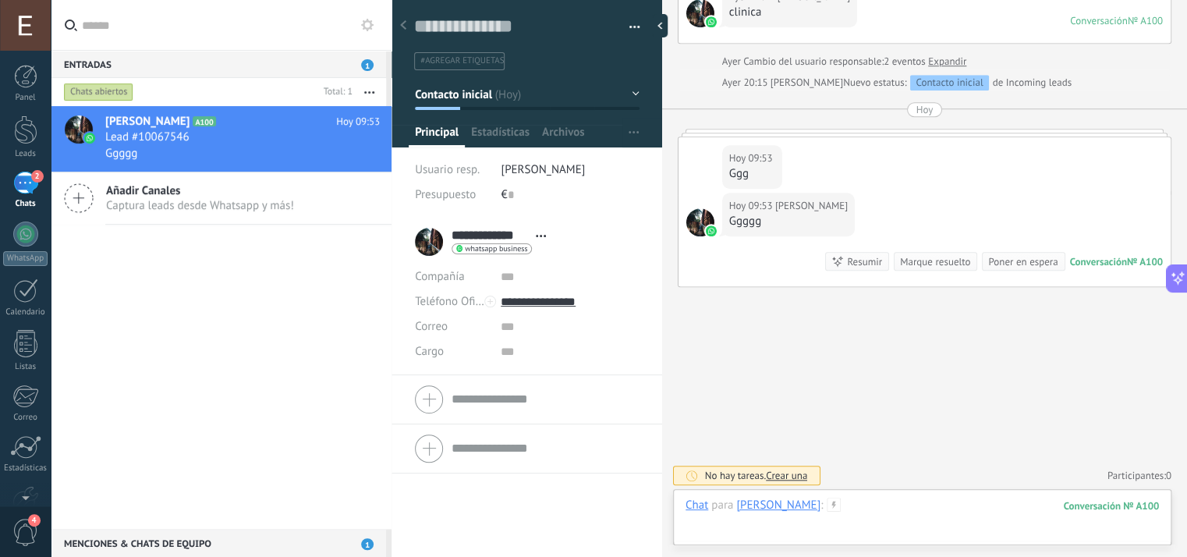
click at [900, 523] on div at bounding box center [921, 520] width 473 height 47
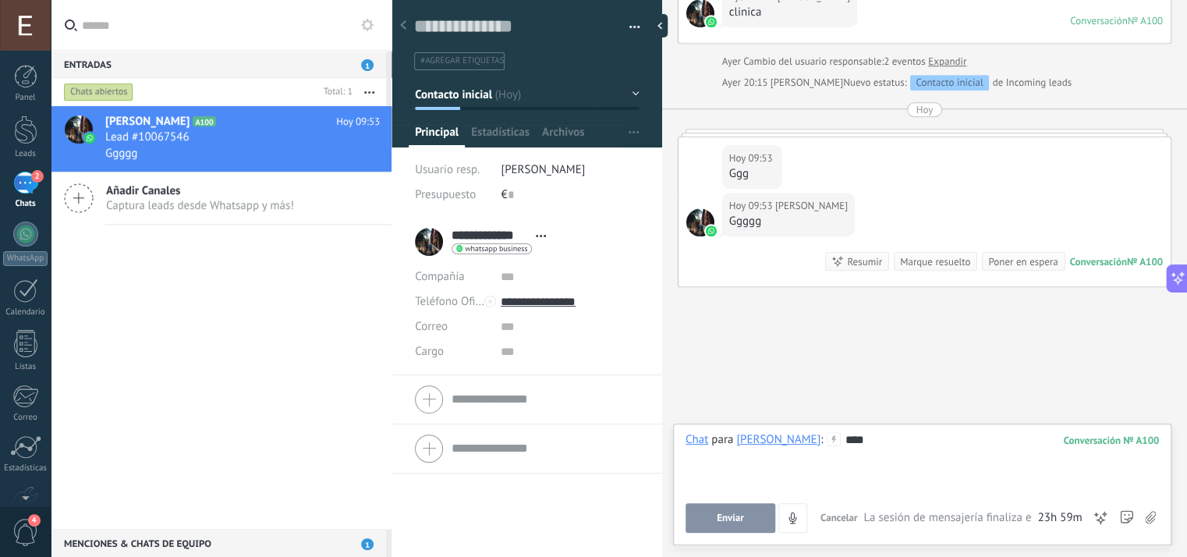
click at [752, 516] on button "Enviar" at bounding box center [730, 518] width 90 height 30
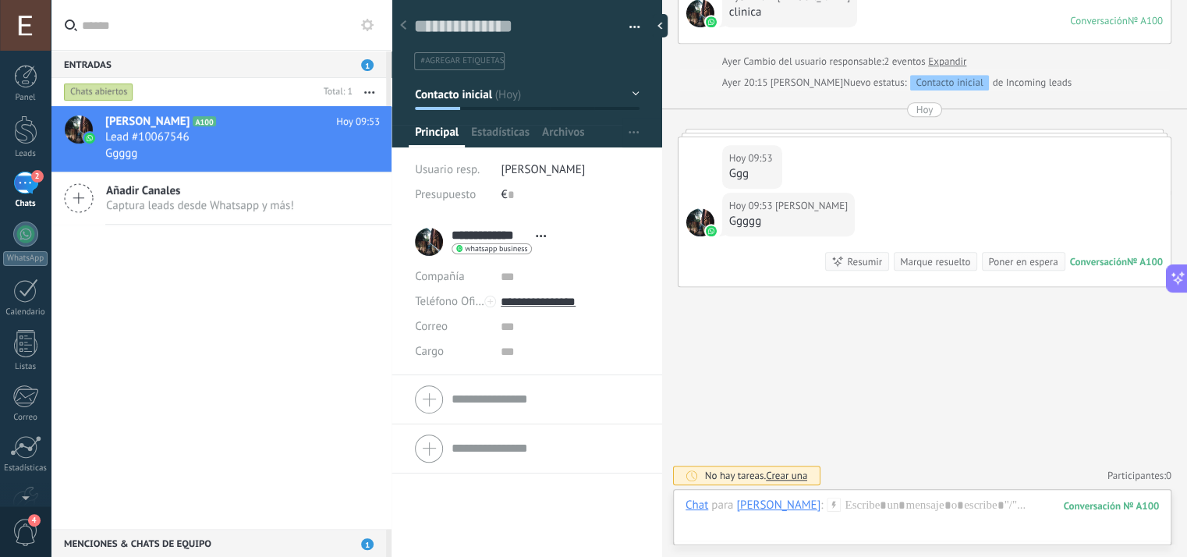
scroll to position [615, 0]
